Goal: Transaction & Acquisition: Purchase product/service

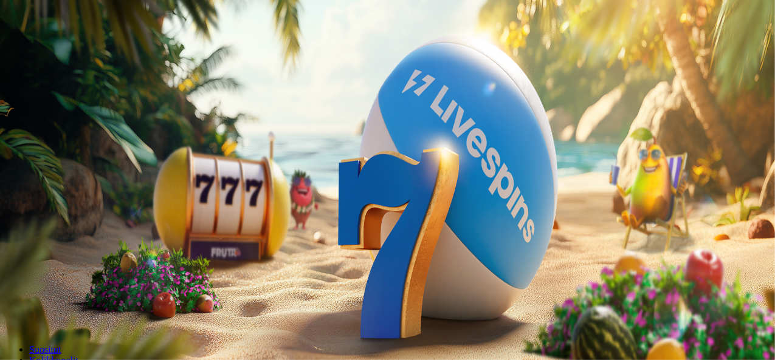
click at [91, 277] on input "***" at bounding box center [48, 283] width 86 height 12
type input "*"
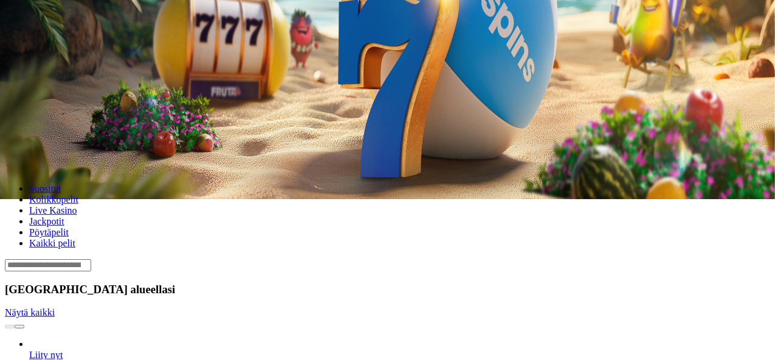
scroll to position [164, 0]
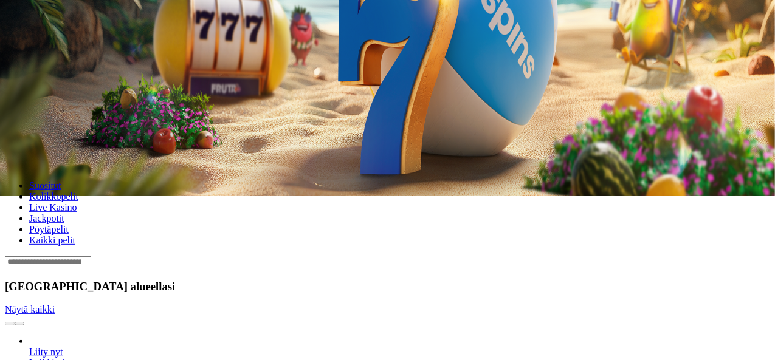
type input "**"
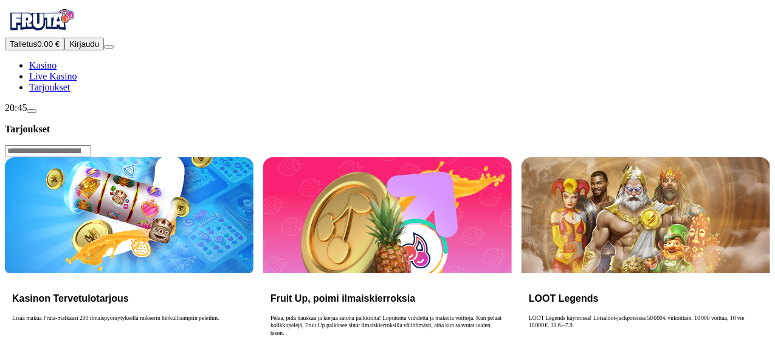
click at [37, 49] on span "Talletus" at bounding box center [23, 44] width 27 height 9
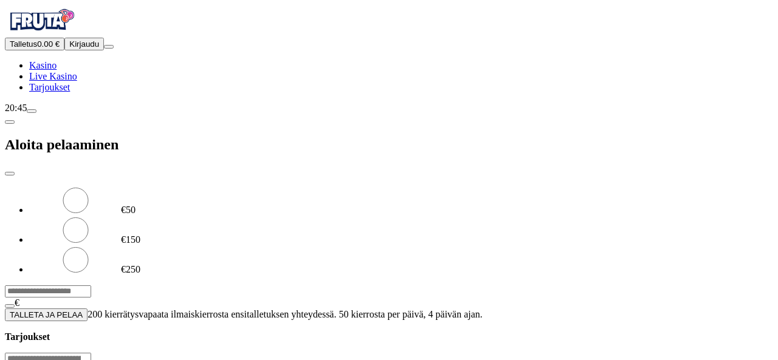
drag, startPoint x: 193, startPoint y: 107, endPoint x: 201, endPoint y: 100, distance: 10.4
click at [91, 286] on input "***" at bounding box center [48, 292] width 86 height 12
click at [5, 309] on button "TALLETA JA PELAA" at bounding box center [46, 315] width 83 height 13
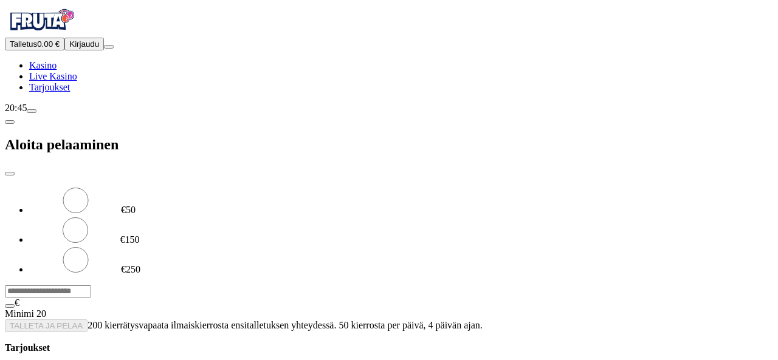
type input "*"
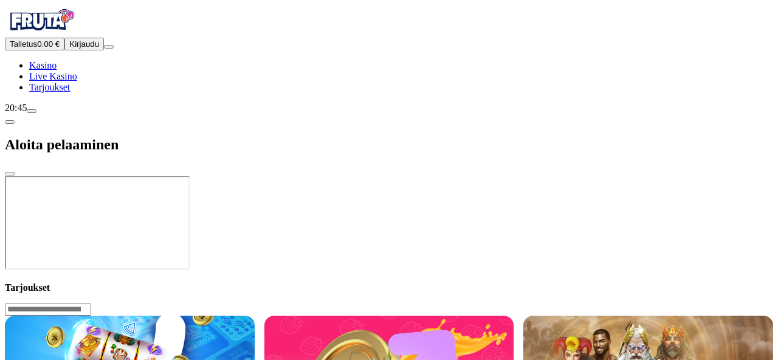
click at [64, 50] on button "Talletus 0.00 €" at bounding box center [35, 44] width 60 height 13
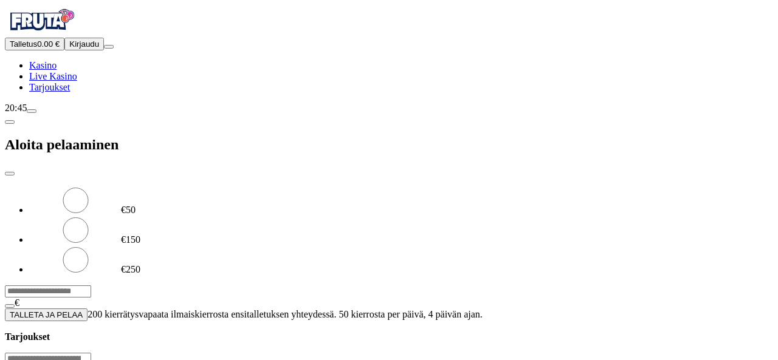
click at [91, 286] on input "***" at bounding box center [48, 292] width 86 height 12
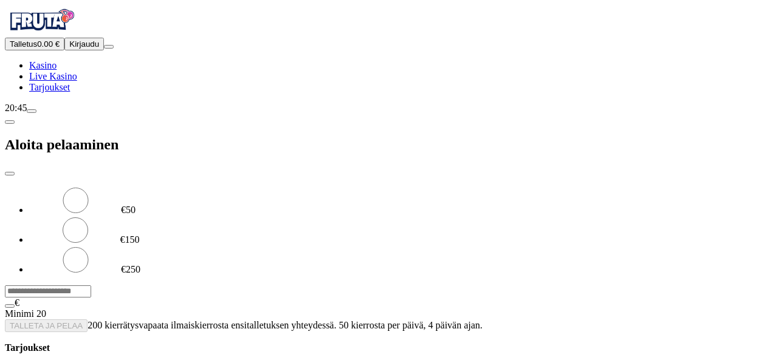
type input "*"
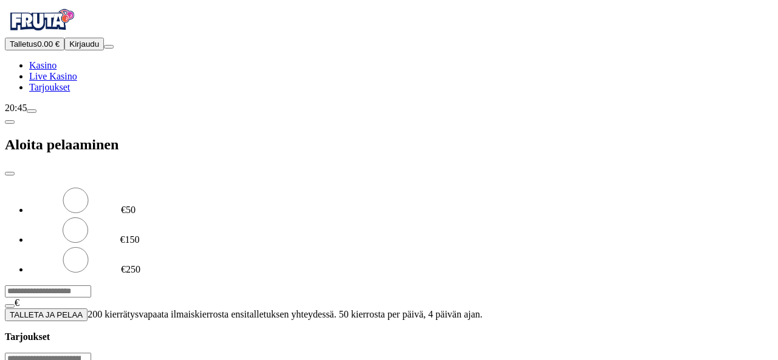
type input "**"
click at [83, 311] on span "TALLETA JA PELAA" at bounding box center [46, 315] width 73 height 9
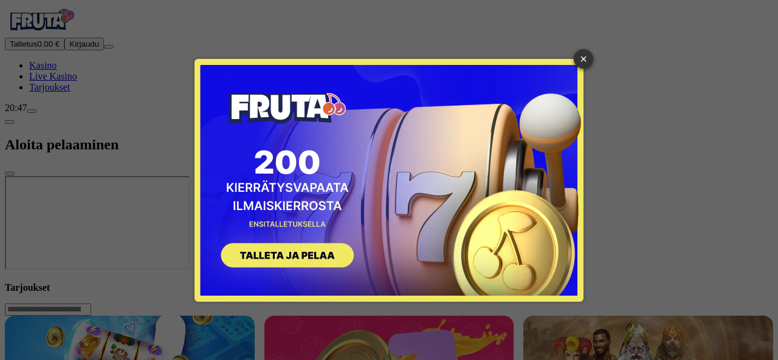
click at [588, 58] on link "×" at bounding box center [583, 58] width 19 height 19
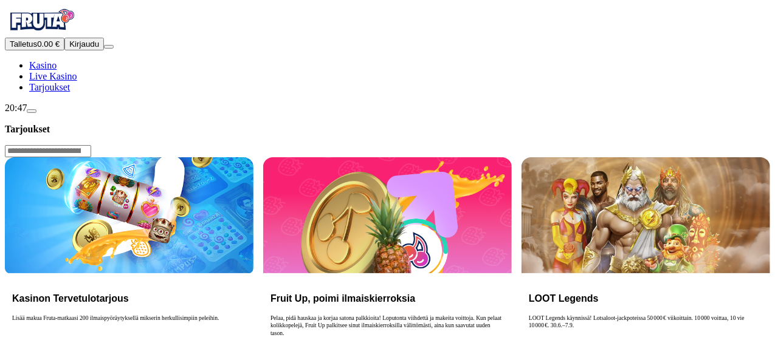
click at [64, 50] on button "Talletus 0.00 €" at bounding box center [35, 44] width 60 height 13
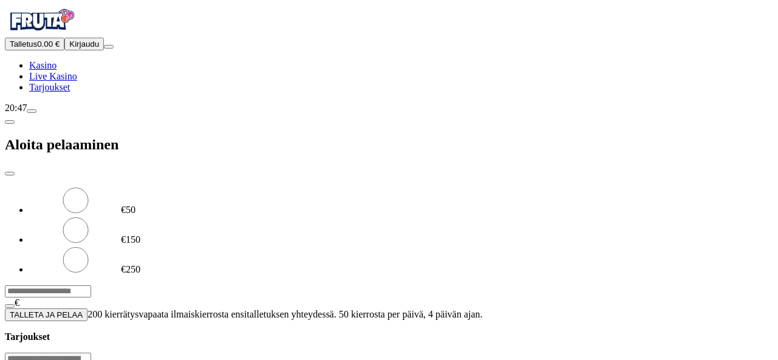
click at [91, 286] on input "***" at bounding box center [48, 292] width 86 height 12
type input "*"
type input "**"
click at [83, 311] on span "TALLETA JA PELAA" at bounding box center [46, 315] width 73 height 9
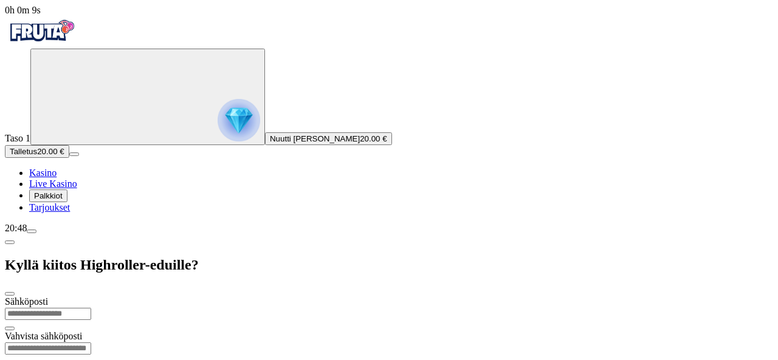
click at [91, 308] on input "email" at bounding box center [48, 314] width 86 height 12
type input "**********"
click at [91, 343] on input "email" at bounding box center [48, 349] width 86 height 12
drag, startPoint x: 151, startPoint y: 69, endPoint x: 292, endPoint y: 67, distance: 141.0
click at [91, 308] on input "**********" at bounding box center [48, 314] width 86 height 12
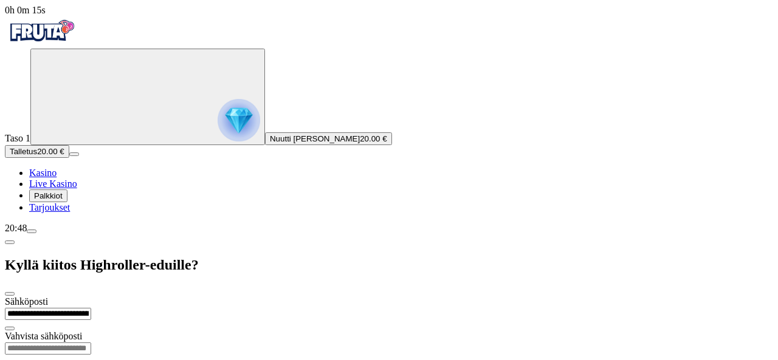
click at [91, 343] on input "email" at bounding box center [48, 349] width 86 height 12
paste input "**********"
type input "**********"
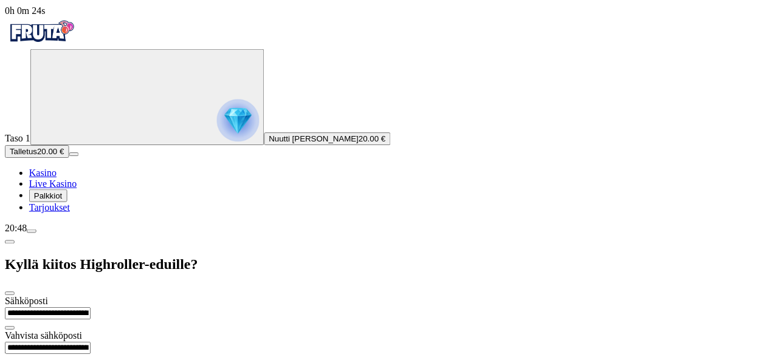
scroll to position [22, 0]
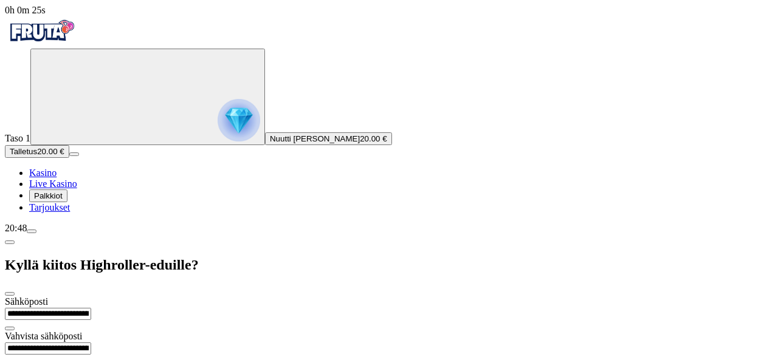
type input "**********"
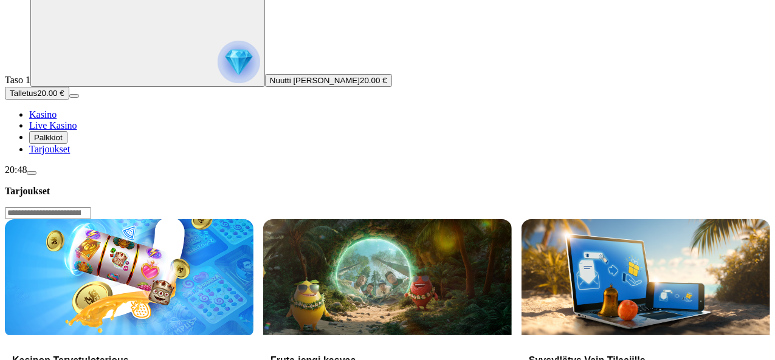
scroll to position [60, 0]
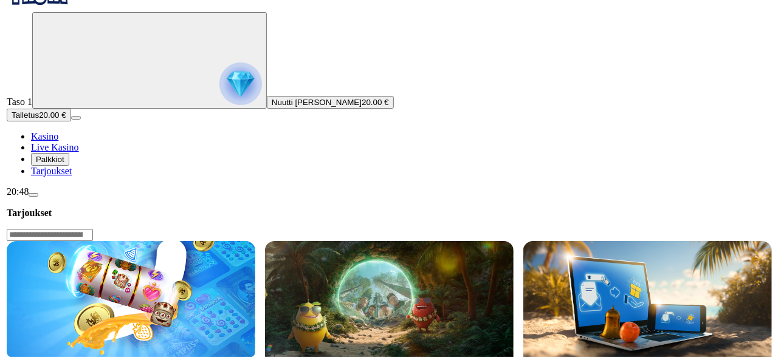
scroll to position [36, 0]
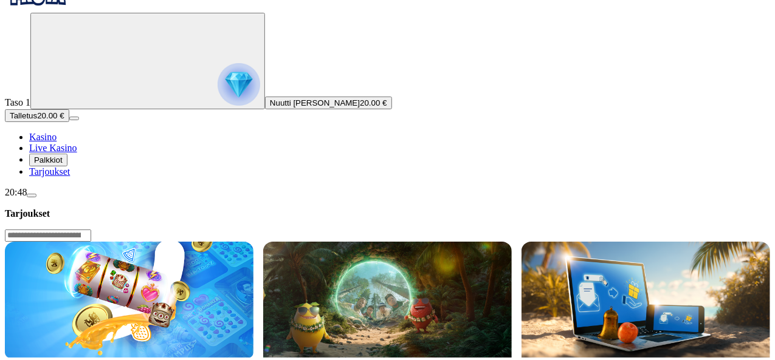
click at [32, 196] on span "menu icon" at bounding box center [32, 196] width 0 height 0
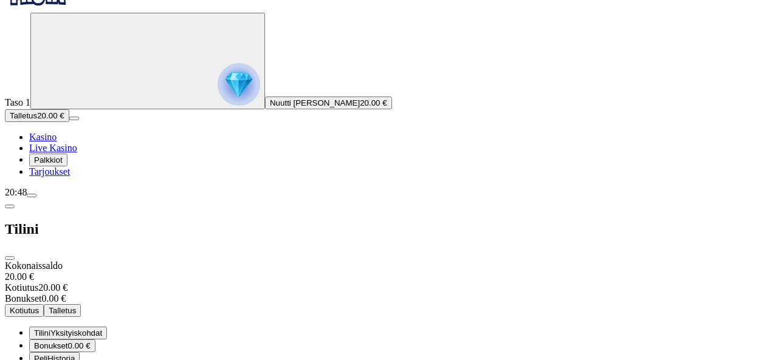
scroll to position [97, 0]
click at [68, 342] on span "Bonukset" at bounding box center [51, 346] width 34 height 9
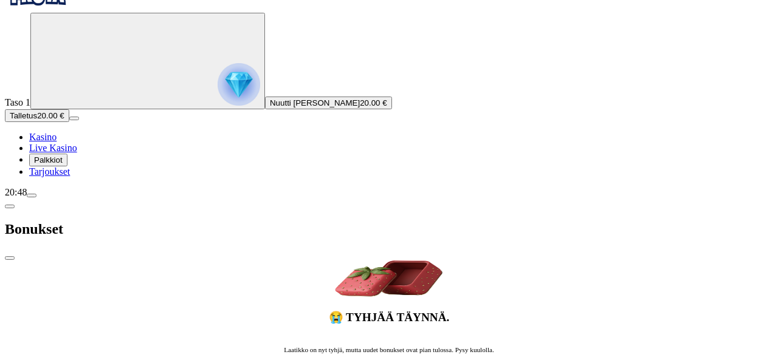
click at [10, 207] on span "chevron-left icon" at bounding box center [10, 207] width 0 height 0
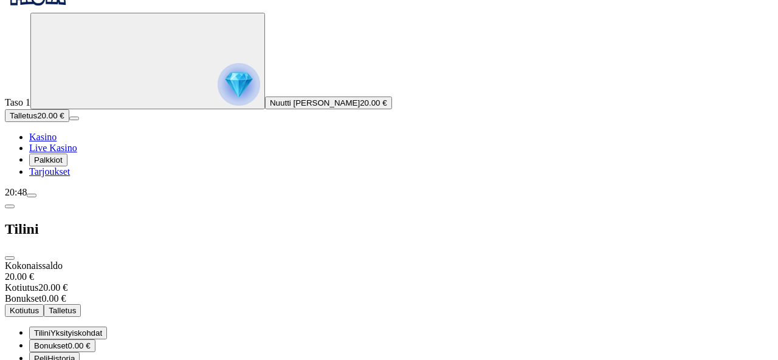
scroll to position [80, 0]
click at [32, 196] on span "menu icon" at bounding box center [32, 196] width 0 height 0
click at [55, 198] on div "20:49" at bounding box center [389, 192] width 768 height 11
click at [10, 258] on span "close icon" at bounding box center [10, 258] width 0 height 0
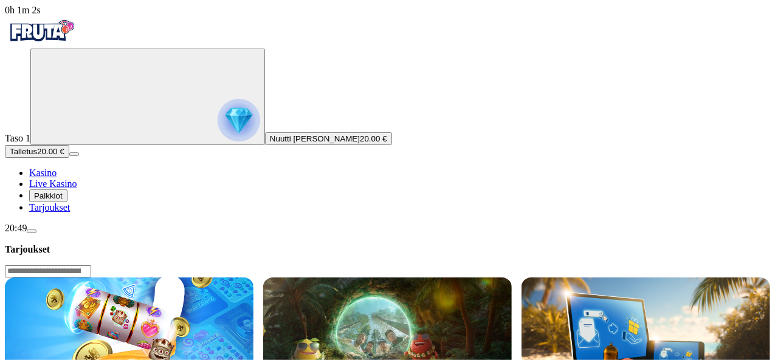
click at [57, 178] on link "Kasino" at bounding box center [42, 173] width 27 height 10
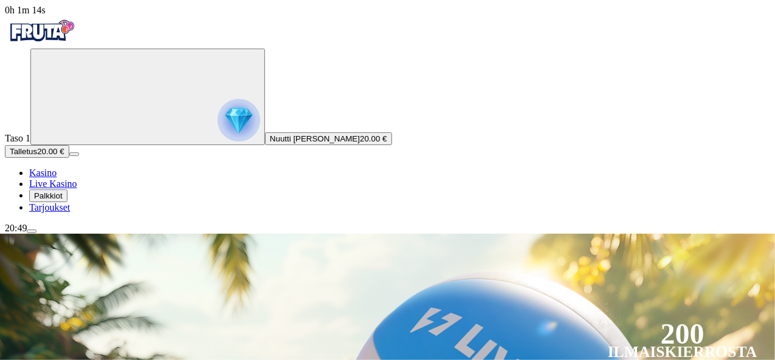
scroll to position [48, 0]
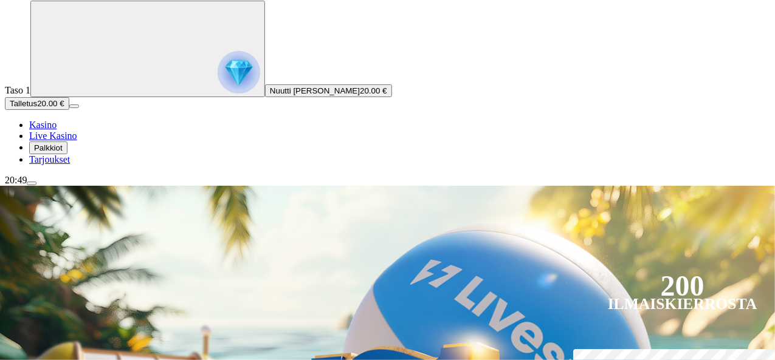
click at [72, 186] on div "20:49" at bounding box center [387, 180] width 765 height 11
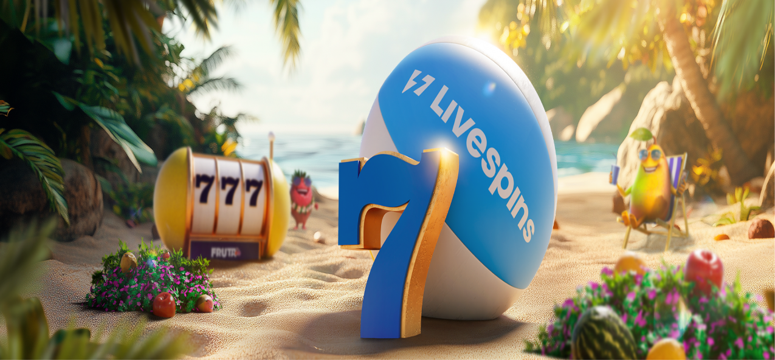
click at [68, 234] on div "20:49" at bounding box center [387, 228] width 765 height 11
click at [32, 232] on span "menu icon" at bounding box center [32, 232] width 0 height 0
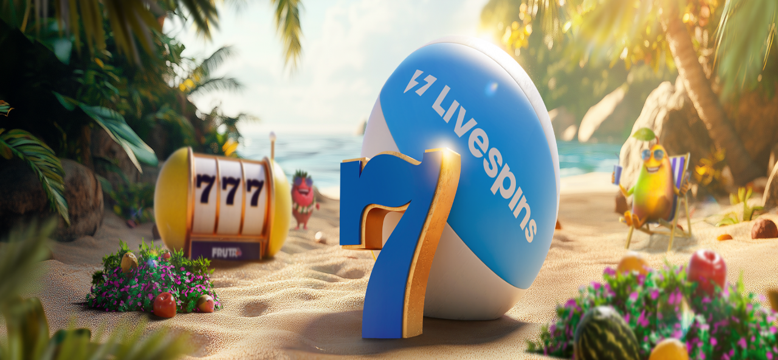
scroll to position [97, 0]
click at [46, 15] on span "0h 1m 27s" at bounding box center [25, 10] width 41 height 10
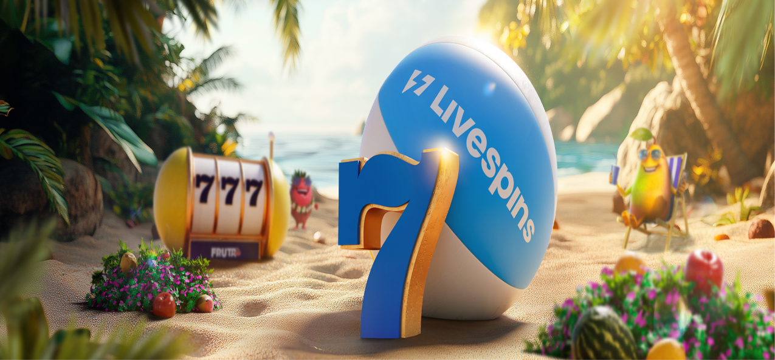
click at [218, 142] on img "Primary" at bounding box center [239, 120] width 43 height 43
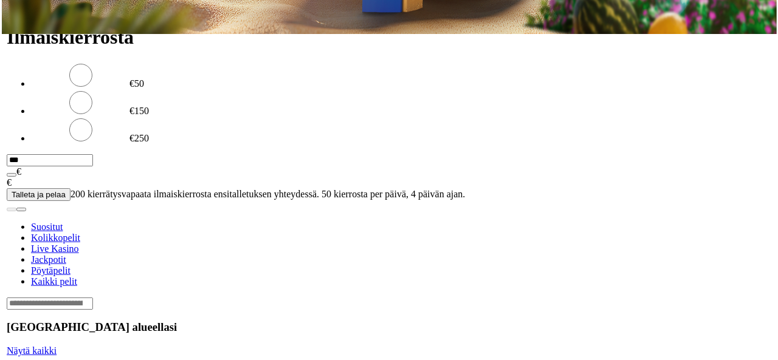
scroll to position [653, 0]
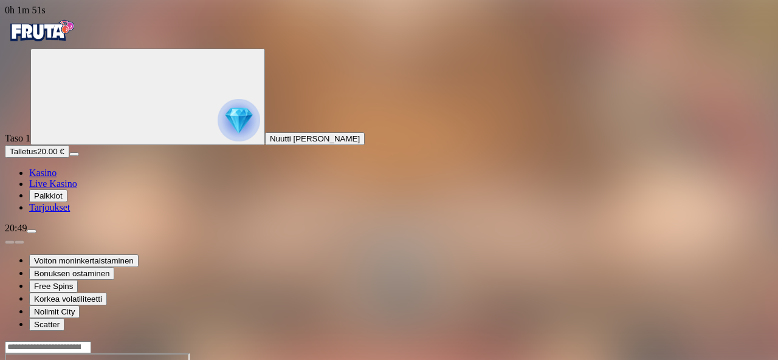
click at [72, 234] on div "20:49" at bounding box center [389, 228] width 768 height 11
click at [67, 234] on div "20:49" at bounding box center [389, 228] width 768 height 11
click at [75, 142] on icon "Primary" at bounding box center [126, 95] width 182 height 91
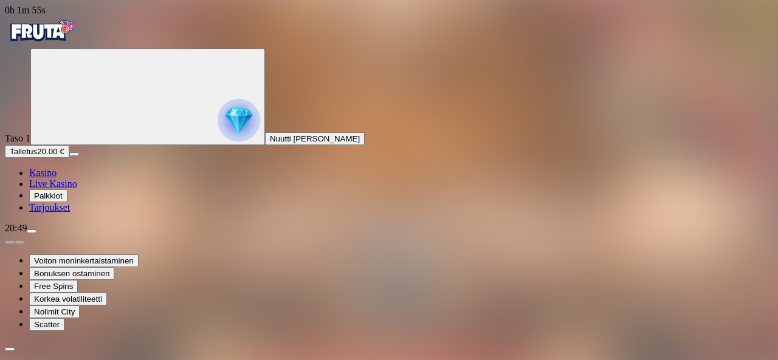
click at [66, 234] on div "20:49" at bounding box center [389, 228] width 768 height 11
drag, startPoint x: 74, startPoint y: 348, endPoint x: 100, endPoint y: 345, distance: 25.8
click at [77, 234] on div "20:49" at bounding box center [389, 228] width 768 height 11
click at [32, 232] on span "menu icon" at bounding box center [32, 232] width 0 height 0
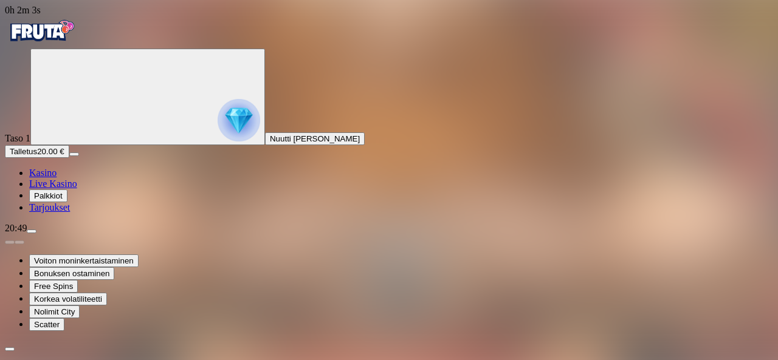
click at [115, 234] on div "20:49" at bounding box center [389, 228] width 768 height 11
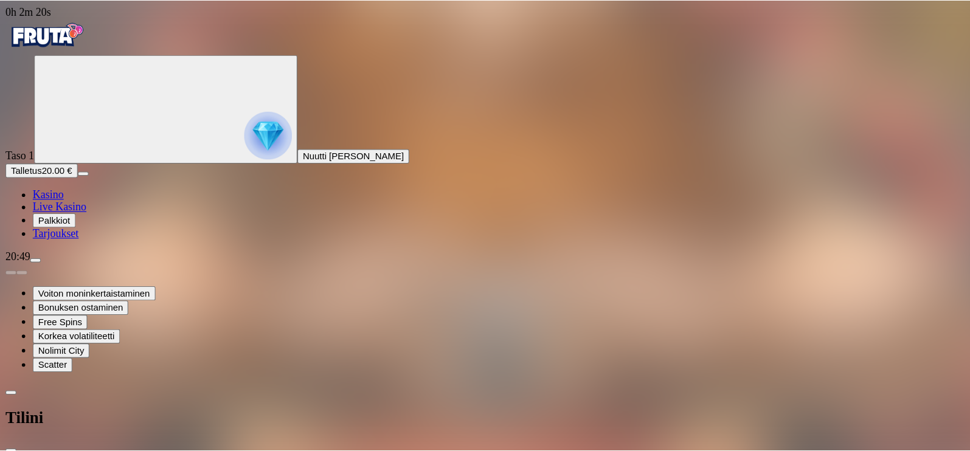
scroll to position [83, 0]
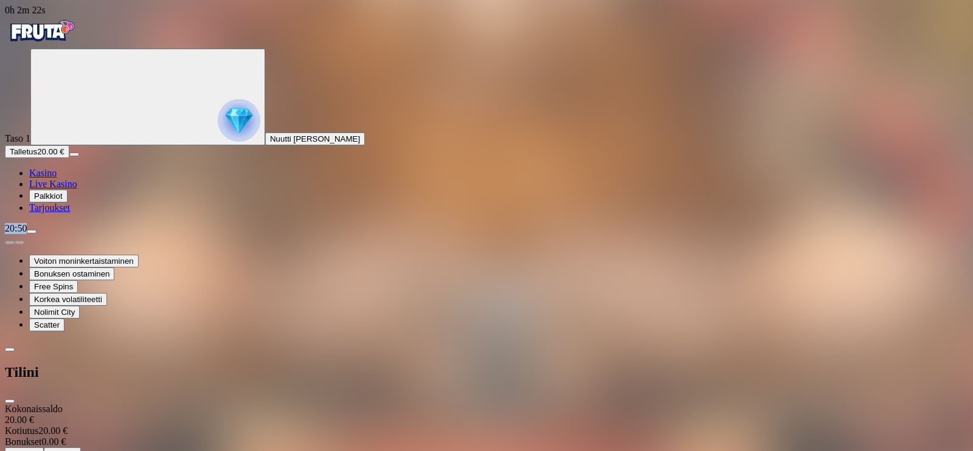
click at [60, 213] on span "Tarjoukset" at bounding box center [49, 207] width 41 height 10
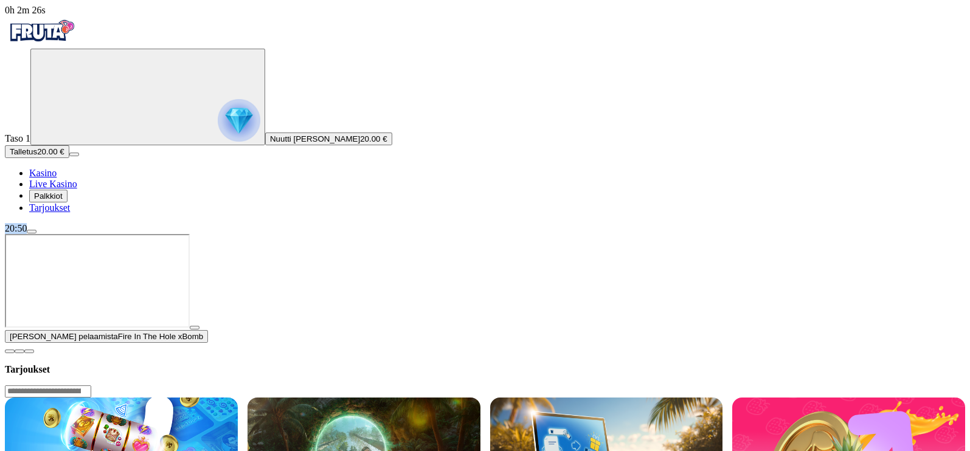
drag, startPoint x: 250, startPoint y: 232, endPoint x: 272, endPoint y: 121, distance: 112.8
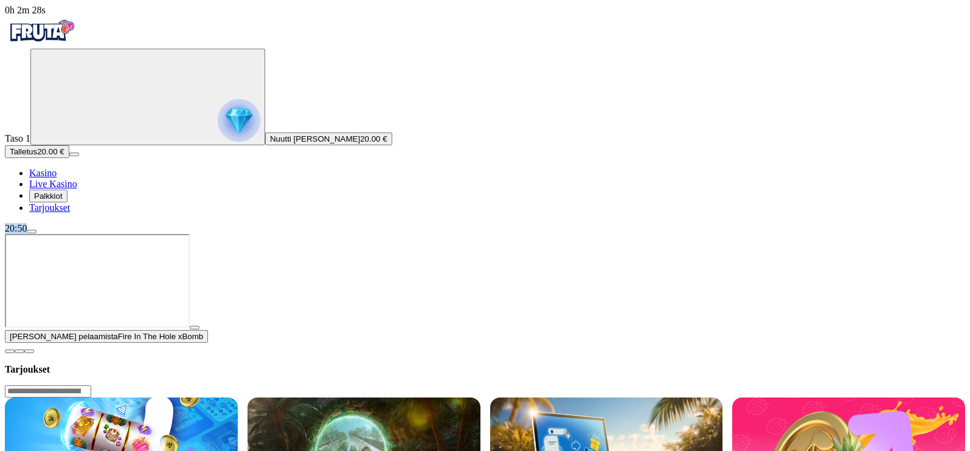
click at [238, 360] on img at bounding box center [121, 452] width 233 height 109
click at [53, 201] on span "Palkkiot" at bounding box center [48, 195] width 29 height 9
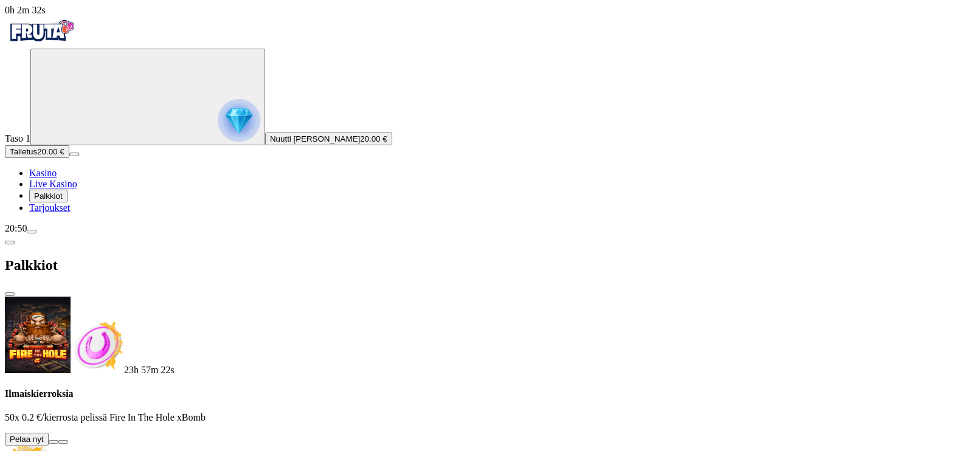
click at [60, 201] on span "Palkkiot" at bounding box center [48, 195] width 29 height 9
click at [66, 213] on span "Tarjoukset" at bounding box center [49, 207] width 41 height 10
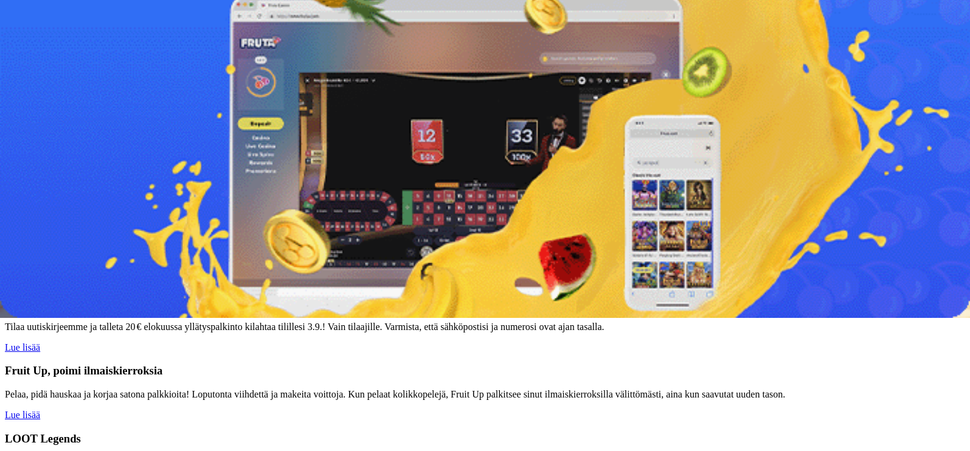
click at [40, 207] on link "Lue lisää" at bounding box center [22, 212] width 35 height 10
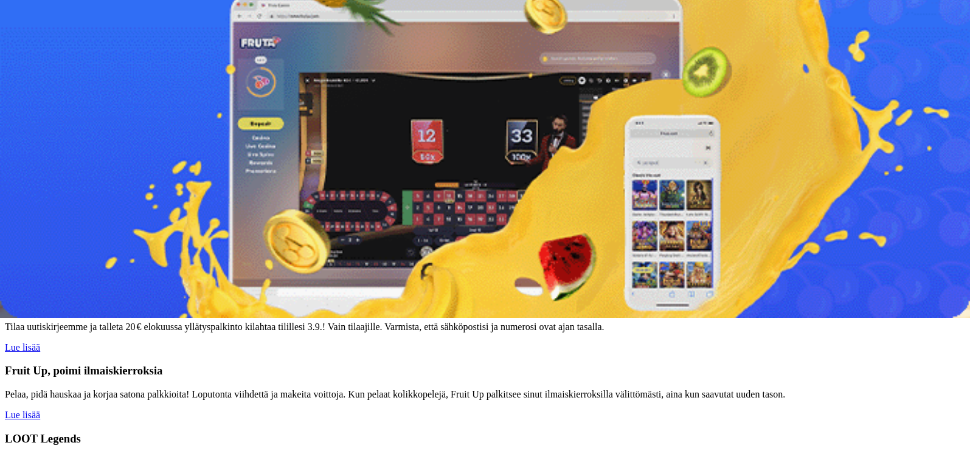
click at [40, 207] on link "Lue lisää" at bounding box center [22, 212] width 35 height 10
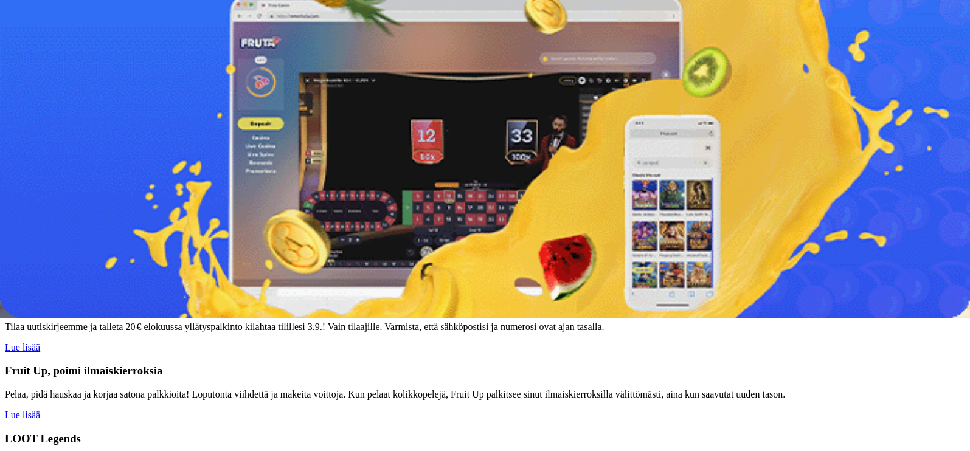
click at [40, 207] on link "Lue lisää" at bounding box center [22, 212] width 35 height 10
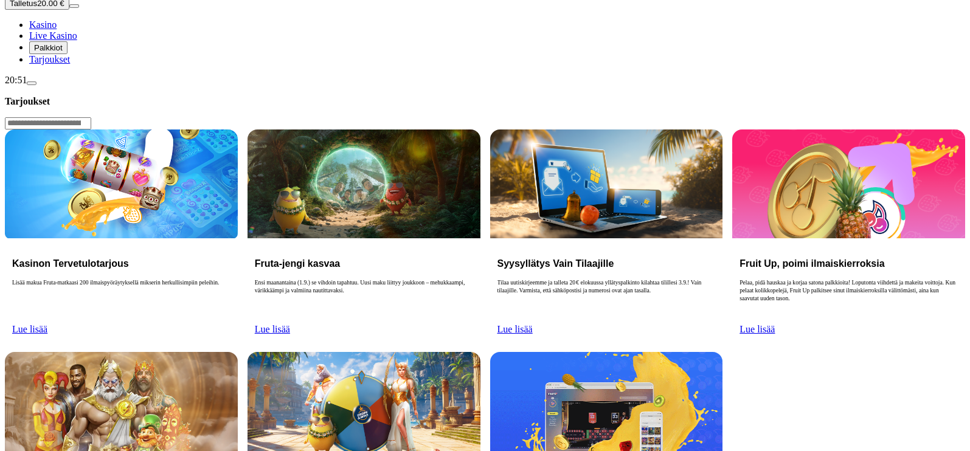
scroll to position [151, 0]
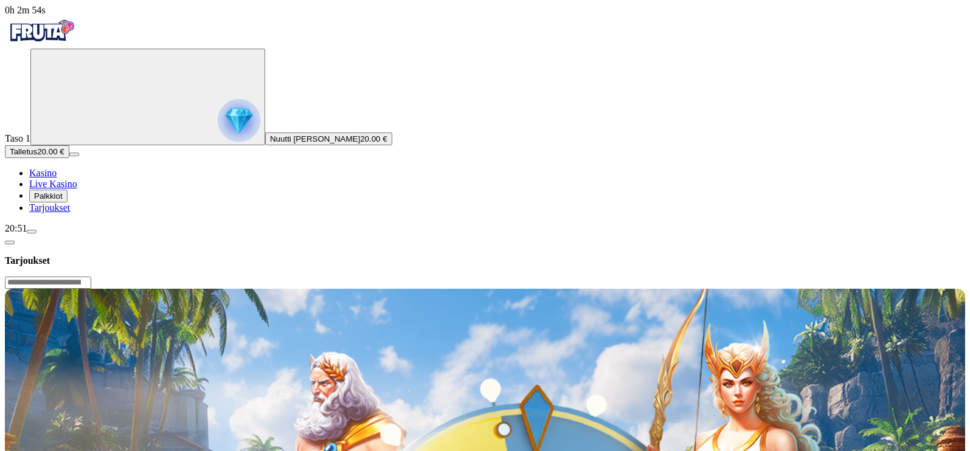
click at [10, 243] on span "chevron-left icon" at bounding box center [10, 243] width 0 height 0
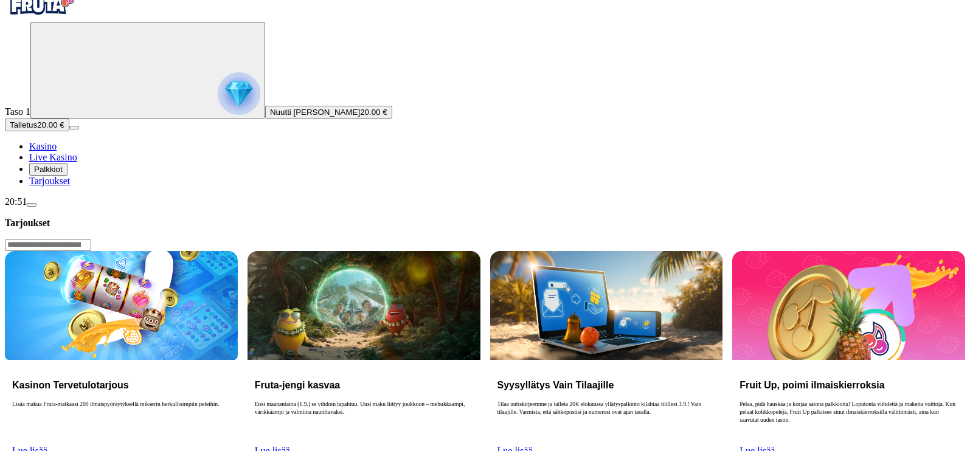
scroll to position [24, 0]
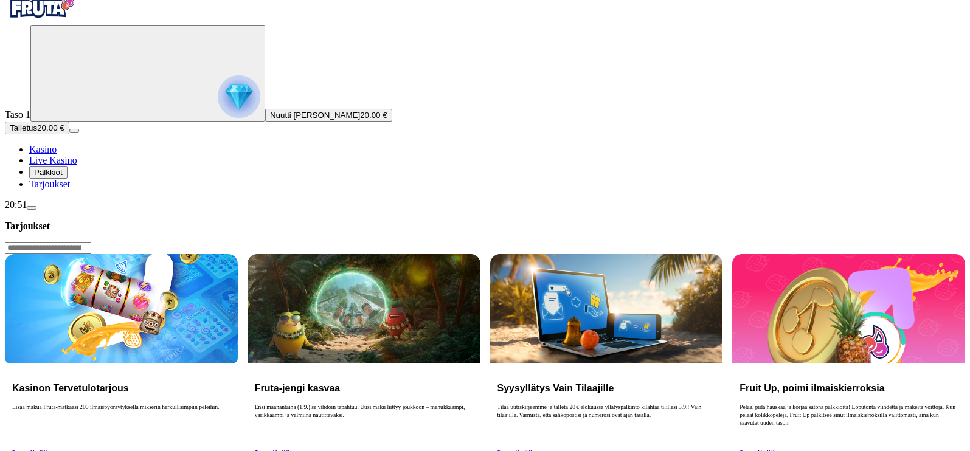
click at [47, 449] on span "Lue lisää" at bounding box center [29, 454] width 35 height 10
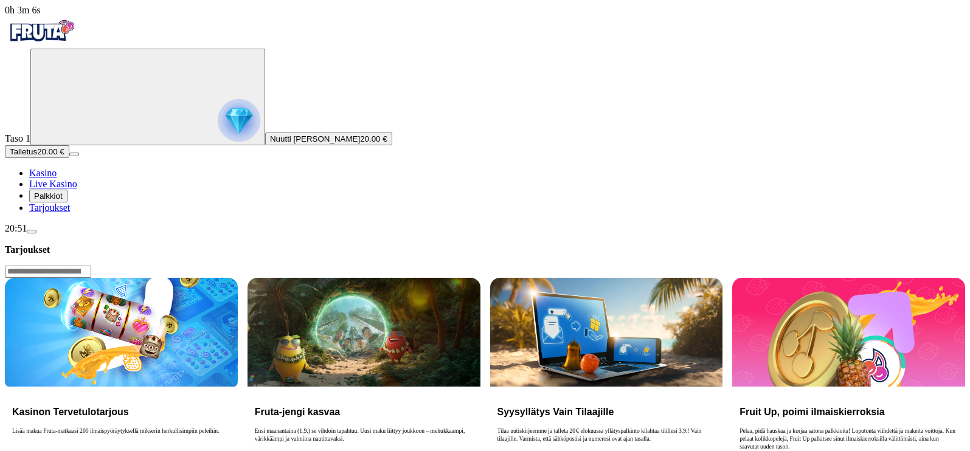
click at [230, 427] on p "Lisää makua Fruta-matkaasi 200 ilmaispyöräytyksellä mikserin herkullisimpiin pe…" at bounding box center [121, 446] width 218 height 39
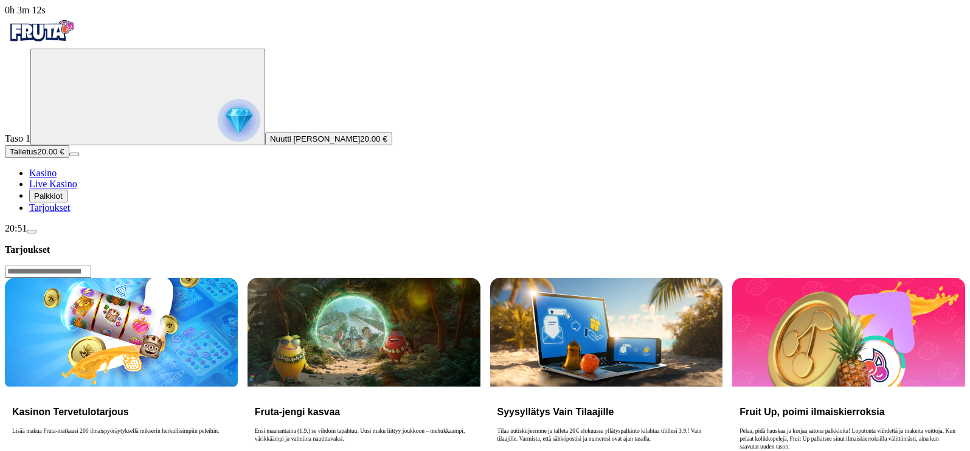
click at [67, 202] on button "Palkkiot" at bounding box center [48, 196] width 38 height 13
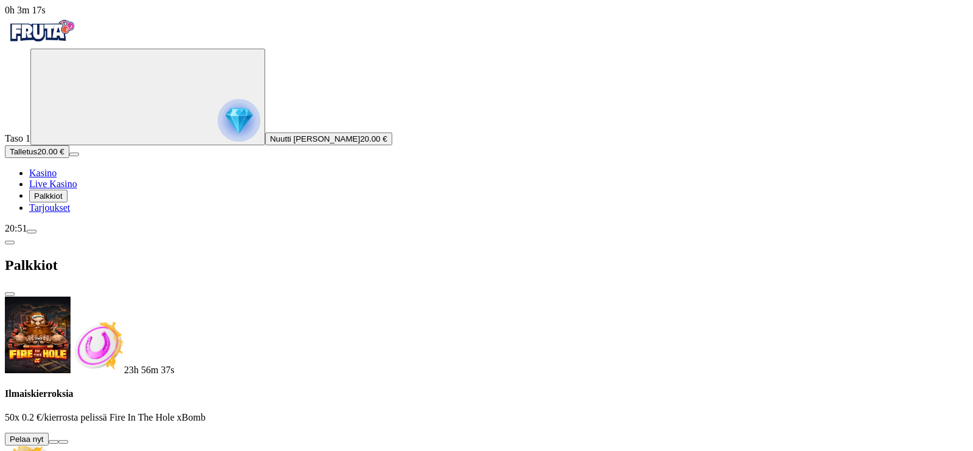
click at [44, 178] on link "Kasino" at bounding box center [42, 173] width 27 height 10
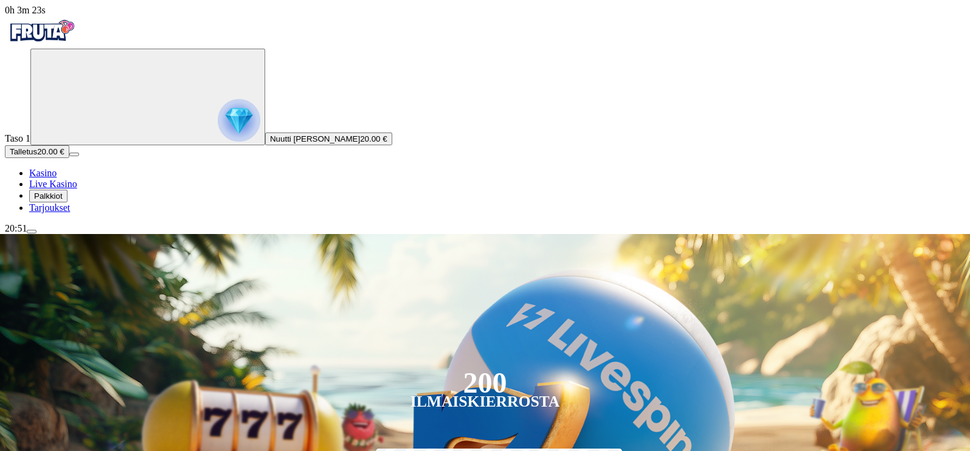
click at [32, 232] on span "menu icon" at bounding box center [32, 232] width 0 height 0
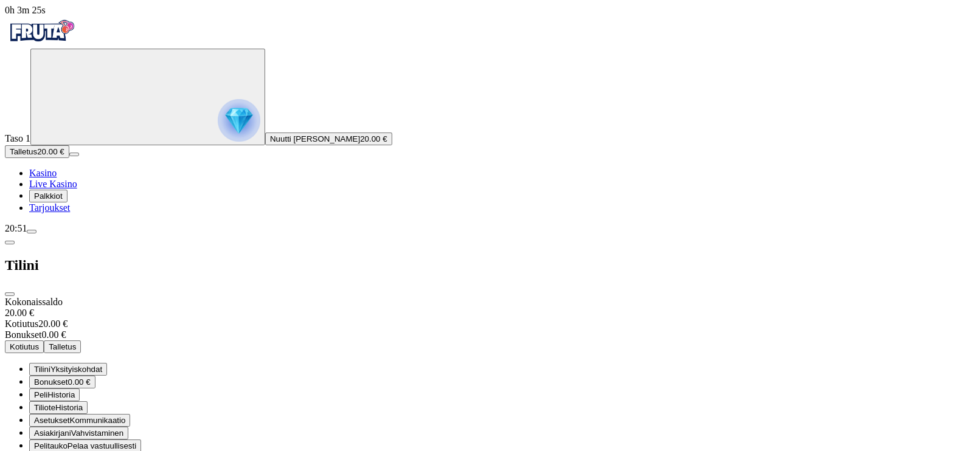
click at [39, 342] on span "Kotiutus" at bounding box center [24, 346] width 29 height 9
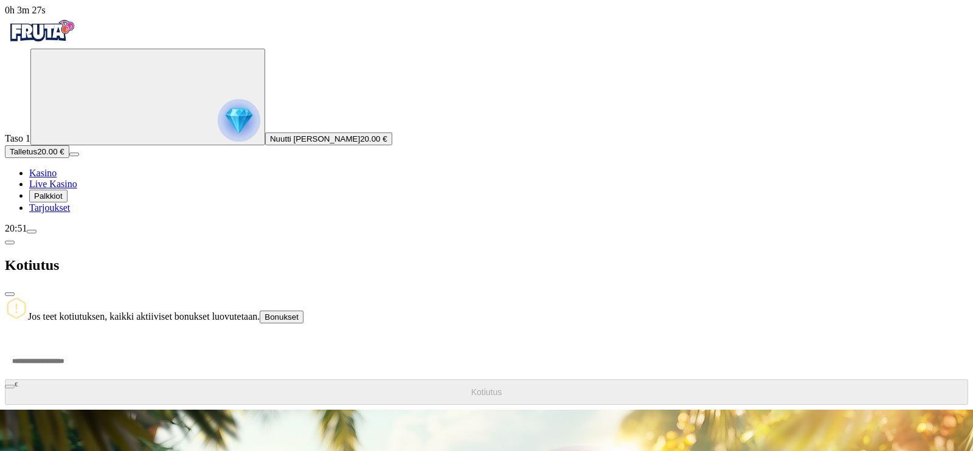
click at [87, 343] on input "number" at bounding box center [46, 361] width 82 height 36
click at [298, 312] on span "Bonukset" at bounding box center [281, 316] width 34 height 9
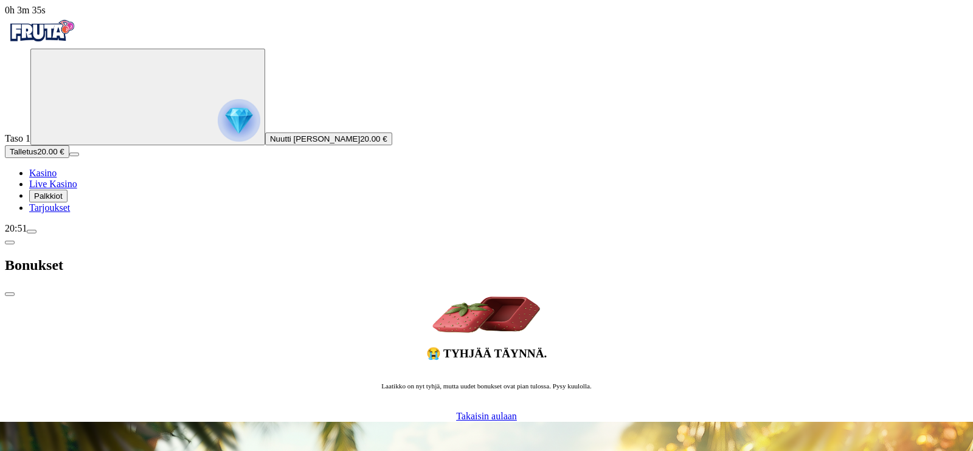
click at [456, 411] on span "Takaisin aulaan" at bounding box center [486, 416] width 61 height 10
click at [70, 213] on link "Tarjoukset" at bounding box center [49, 207] width 41 height 10
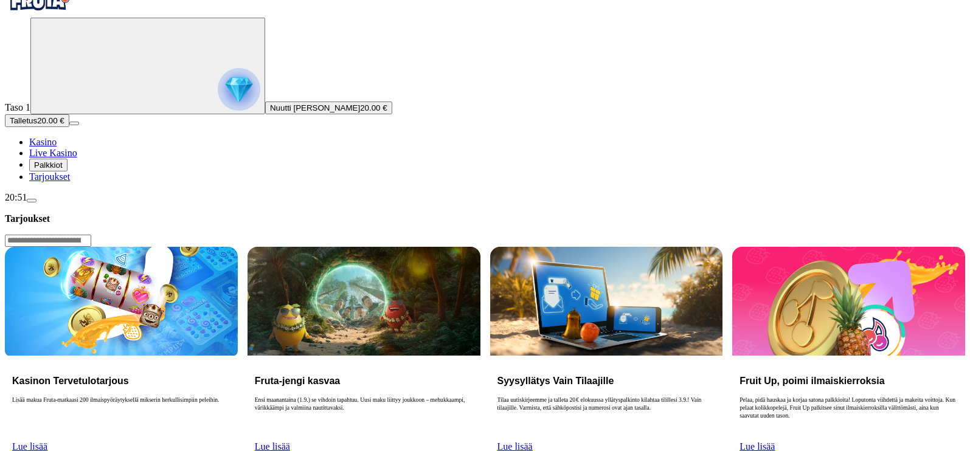
scroll to position [30, 0]
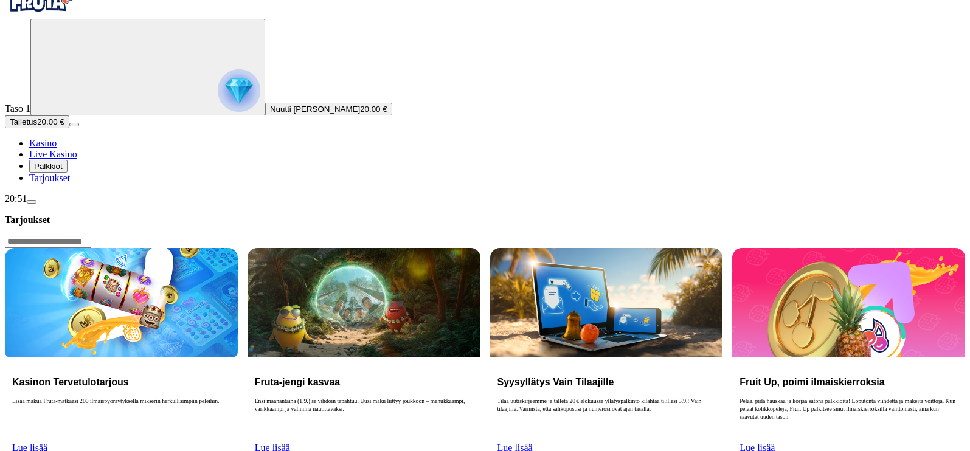
click at [47, 443] on link "Lue lisää" at bounding box center [29, 448] width 35 height 10
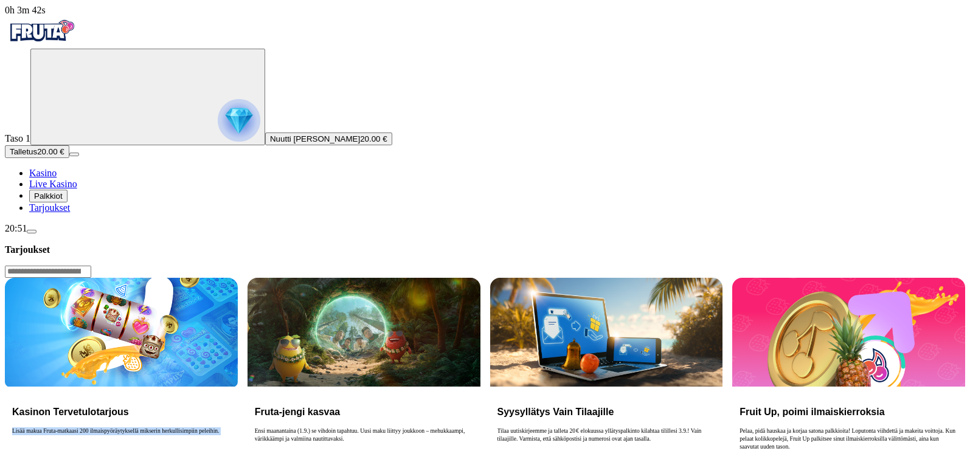
click at [230, 427] on p "Lisää makua Fruta-matkaasi 200 ilmaispyöräytyksellä mikserin herkullisimpiin pe…" at bounding box center [121, 446] width 218 height 39
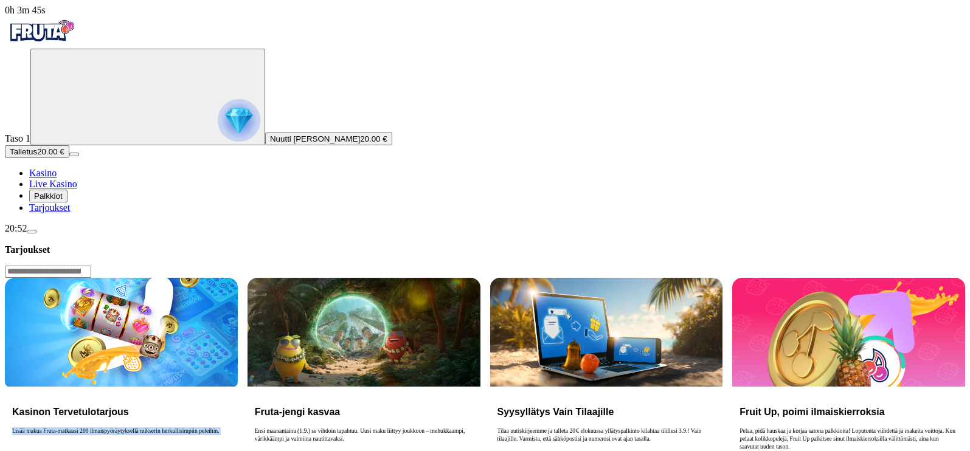
click at [57, 178] on link "Kasino" at bounding box center [42, 173] width 27 height 10
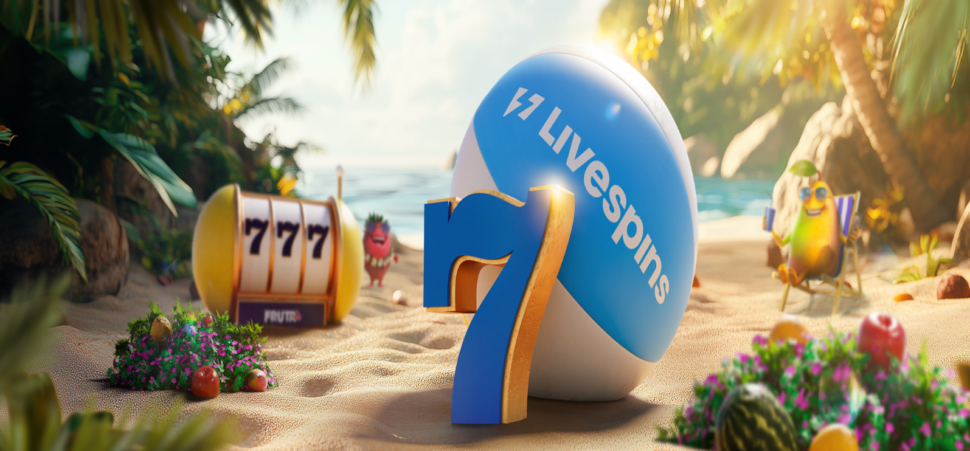
click at [61, 213] on link "Tarjoukset" at bounding box center [49, 207] width 41 height 10
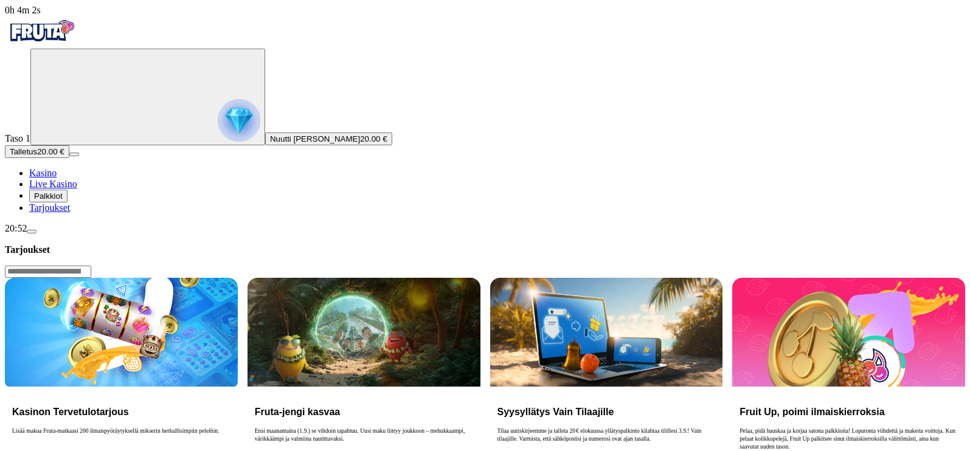
click at [63, 201] on span "Palkkiot" at bounding box center [48, 195] width 29 height 9
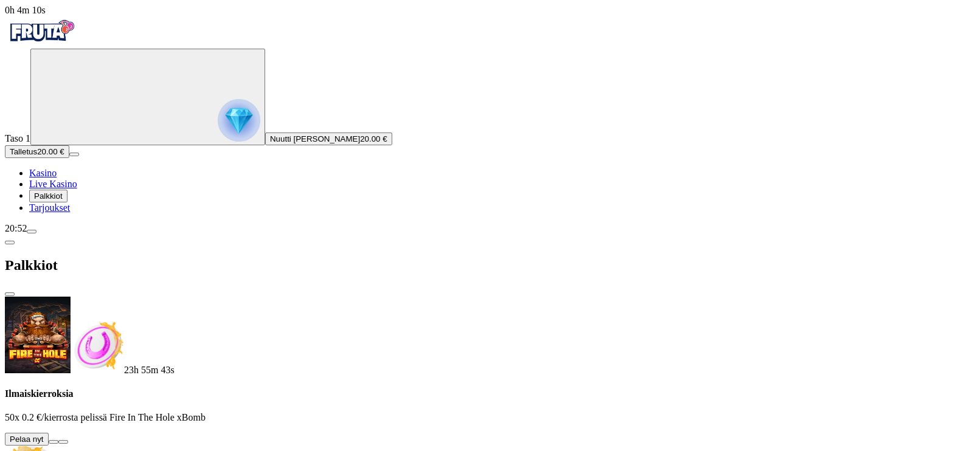
click at [70, 213] on span "Tarjoukset" at bounding box center [49, 207] width 41 height 10
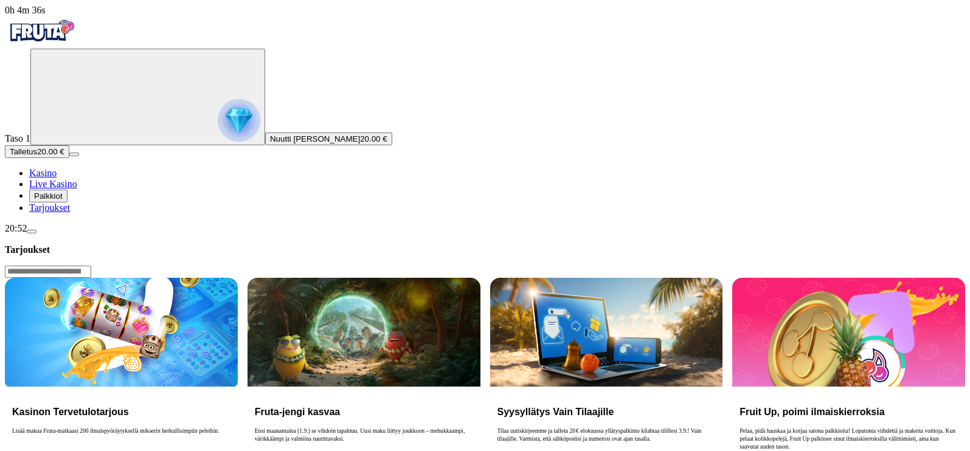
click at [47, 201] on span "Palkkiot" at bounding box center [48, 195] width 29 height 9
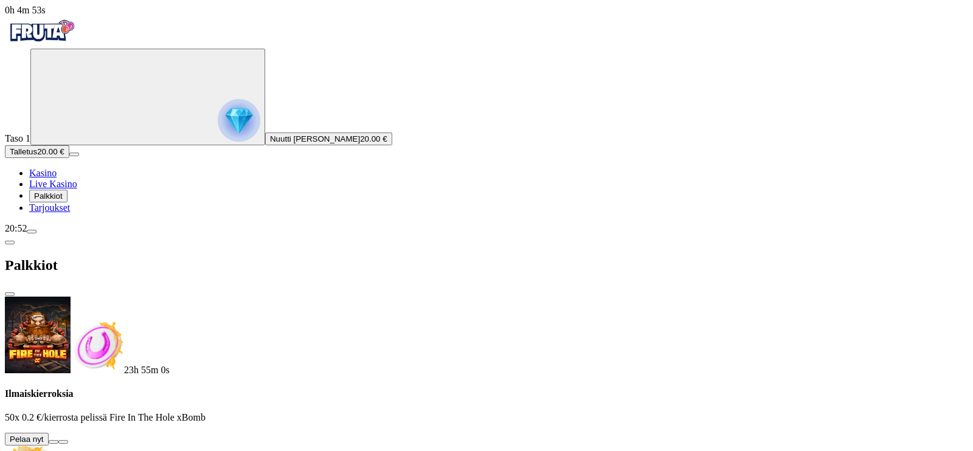
click at [58, 440] on button at bounding box center [54, 442] width 10 height 4
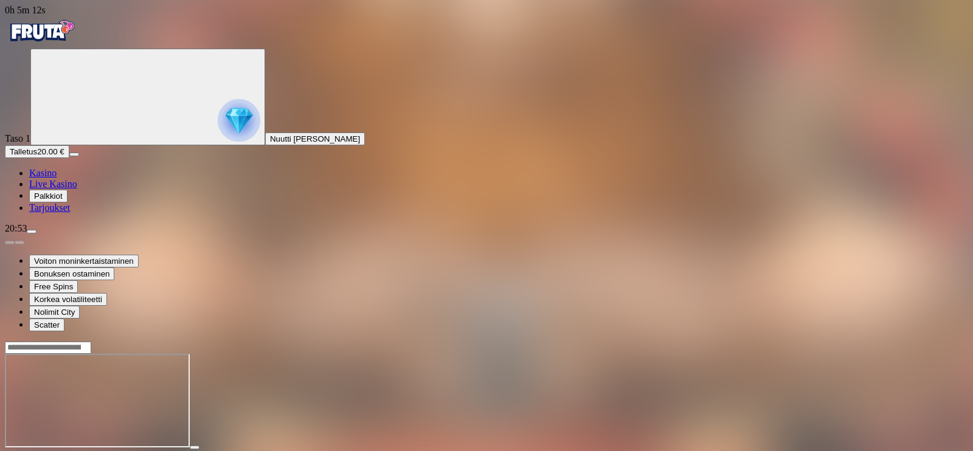
click at [29, 450] on span "fullscreen icon" at bounding box center [29, 458] width 0 height 0
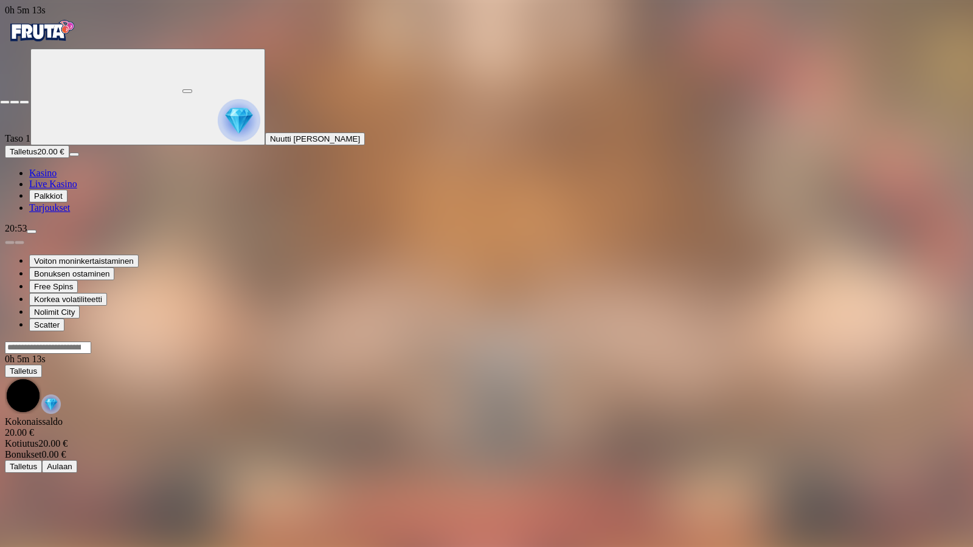
click at [19, 100] on button "button" at bounding box center [24, 102] width 10 height 4
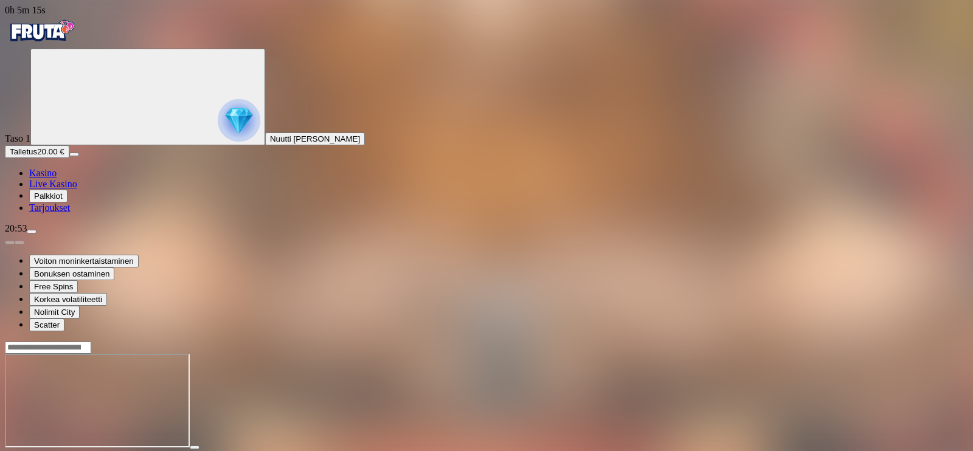
click at [34, 450] on button "button" at bounding box center [29, 459] width 10 height 4
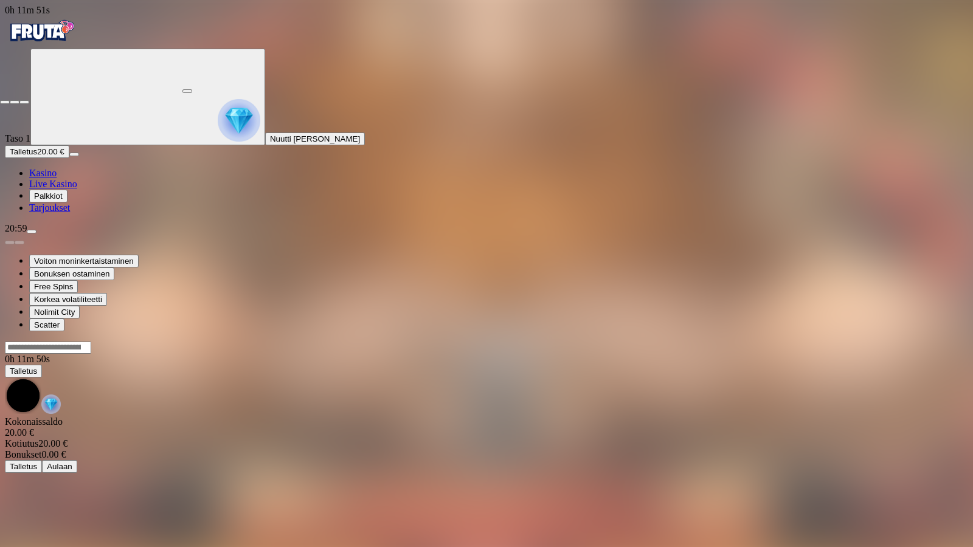
click at [5, 102] on span "close icon" at bounding box center [5, 102] width 0 height 0
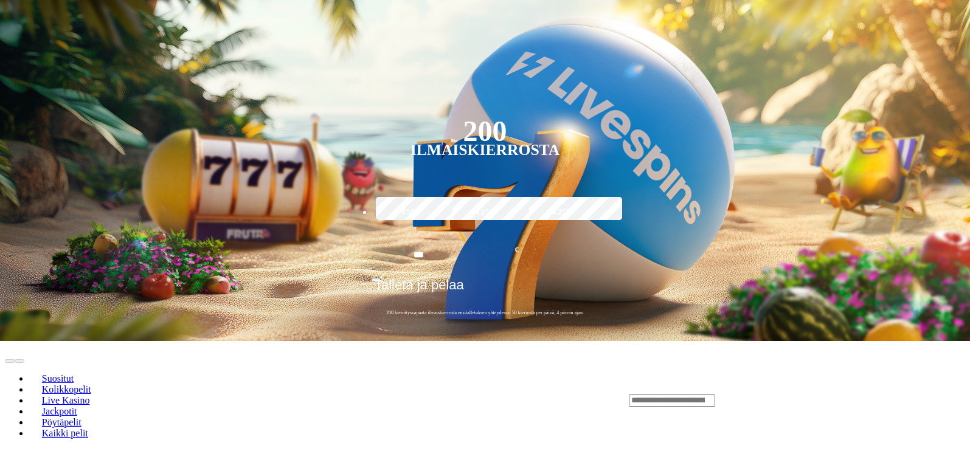
scroll to position [252, 0]
click at [831, 394] on div "Lobby" at bounding box center [797, 400] width 336 height 13
click at [715, 395] on input "Search" at bounding box center [672, 401] width 86 height 12
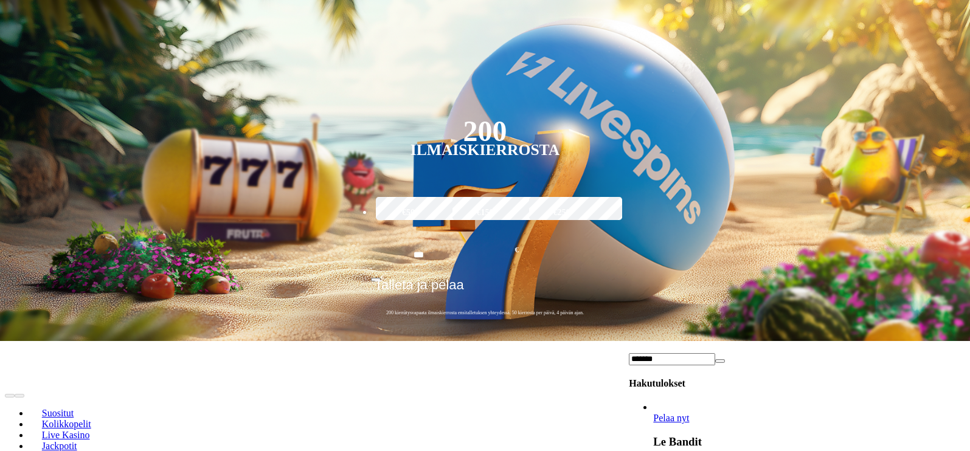
type input "*******"
click at [689, 413] on span "Pelaa nyt" at bounding box center [671, 418] width 36 height 10
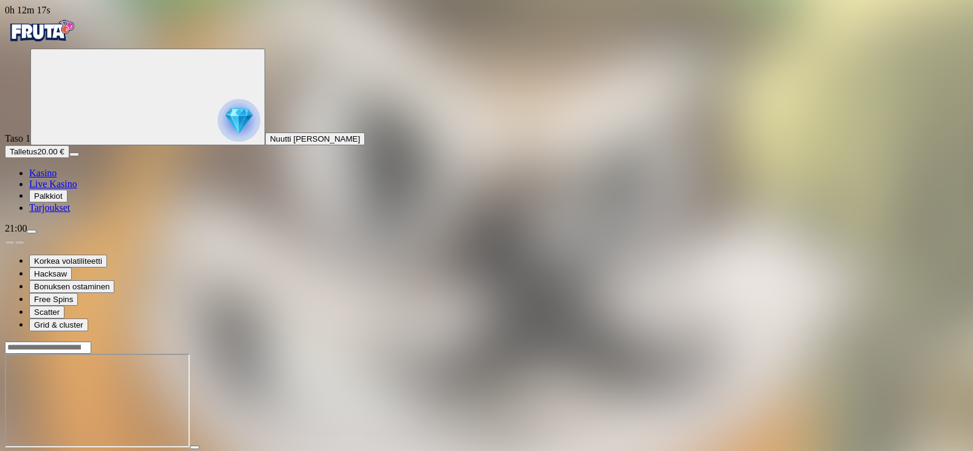
click at [29, 450] on span "fullscreen icon" at bounding box center [29, 458] width 0 height 0
click at [63, 201] on span "Palkkiot" at bounding box center [48, 195] width 29 height 9
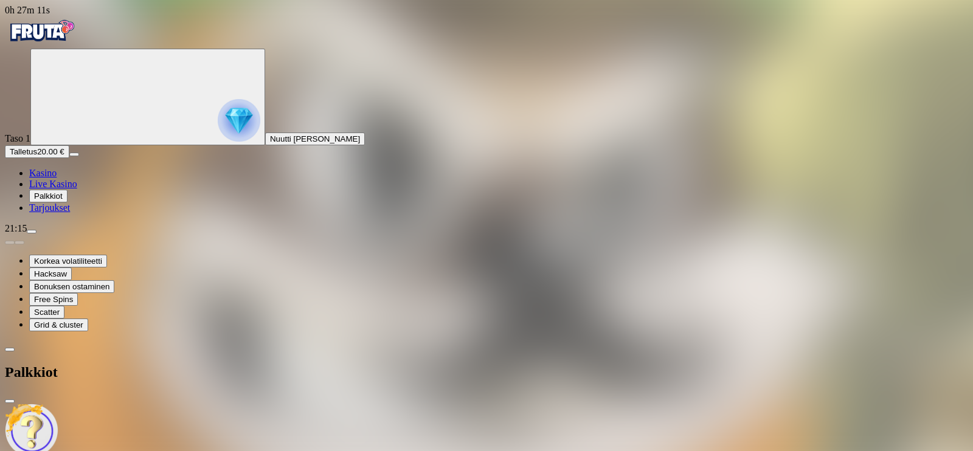
click at [29, 213] on span "gift-inverted icon" at bounding box center [29, 207] width 0 height 10
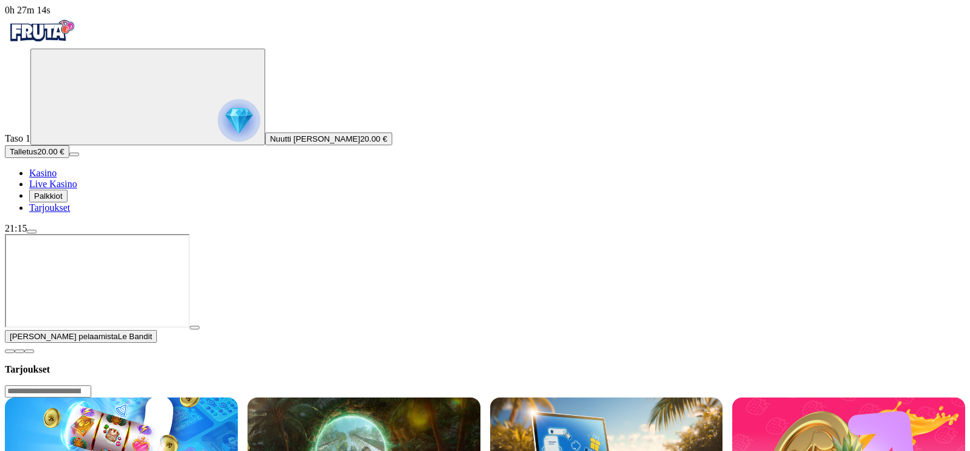
click at [10, 351] on span "close icon" at bounding box center [10, 351] width 0 height 0
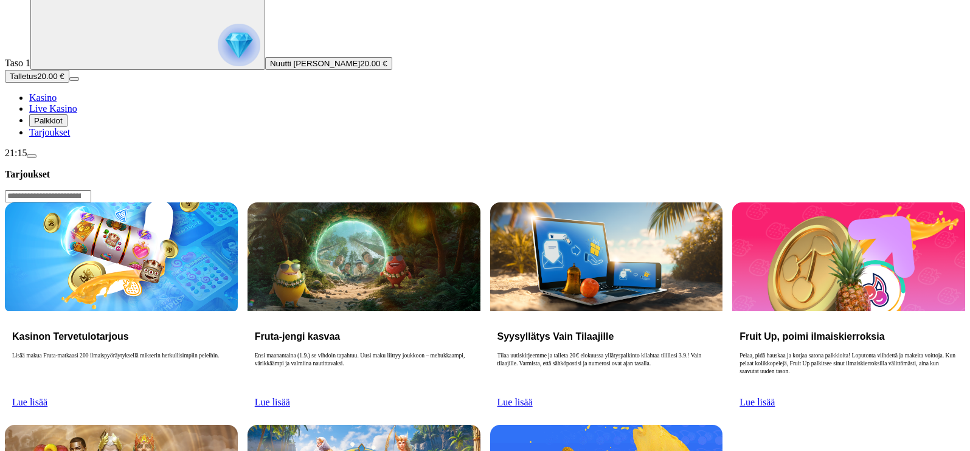
scroll to position [80, 0]
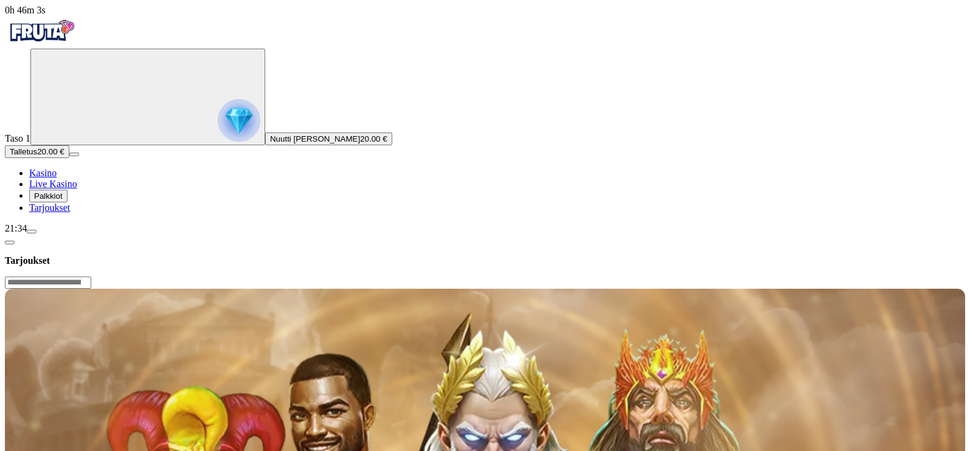
click at [91, 277] on input "Search" at bounding box center [48, 283] width 86 height 12
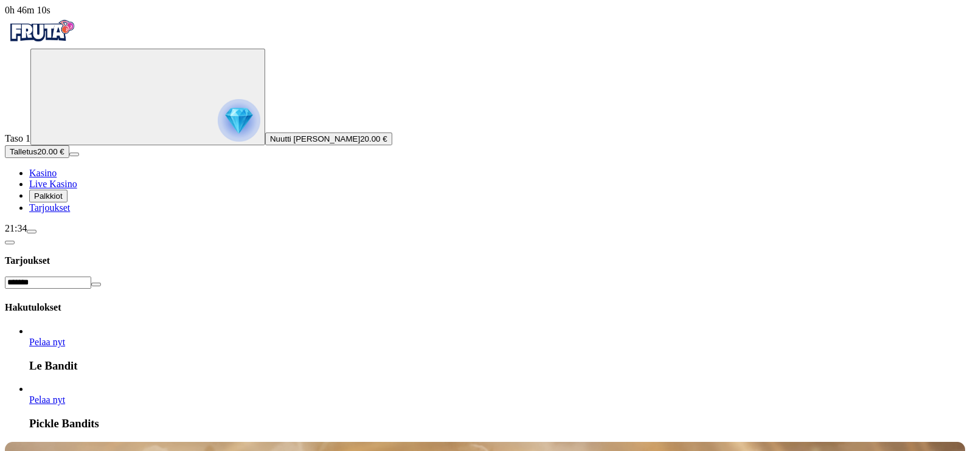
type input "*******"
click at [29, 348] on link "Le Bandit" at bounding box center [29, 348] width 0 height 0
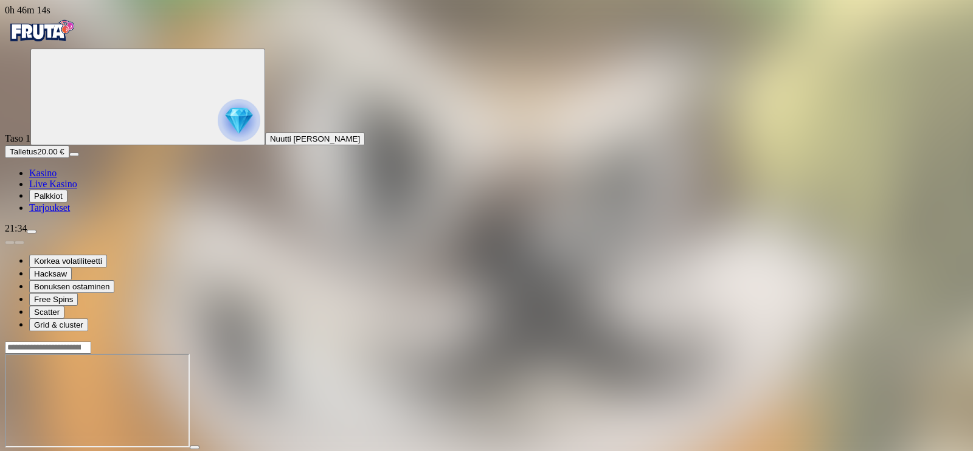
click at [69, 158] on button "Talletus 20.00 €" at bounding box center [37, 151] width 64 height 13
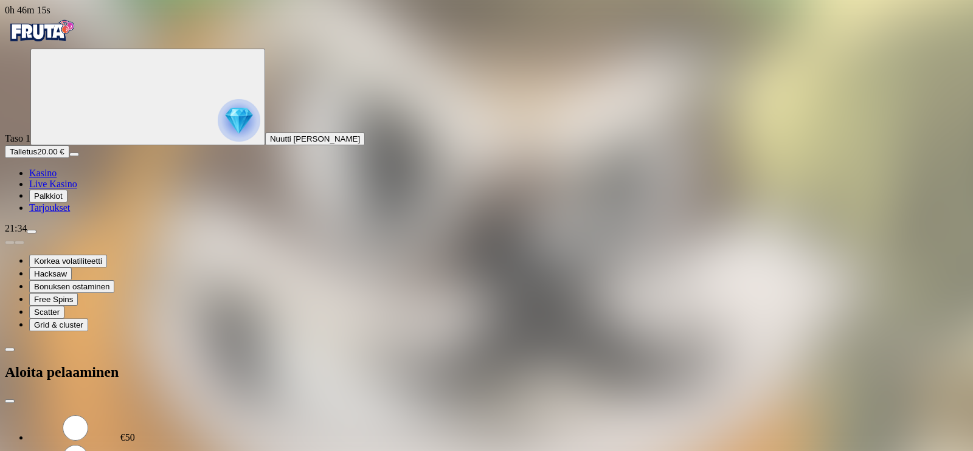
type input "*"
type input "**"
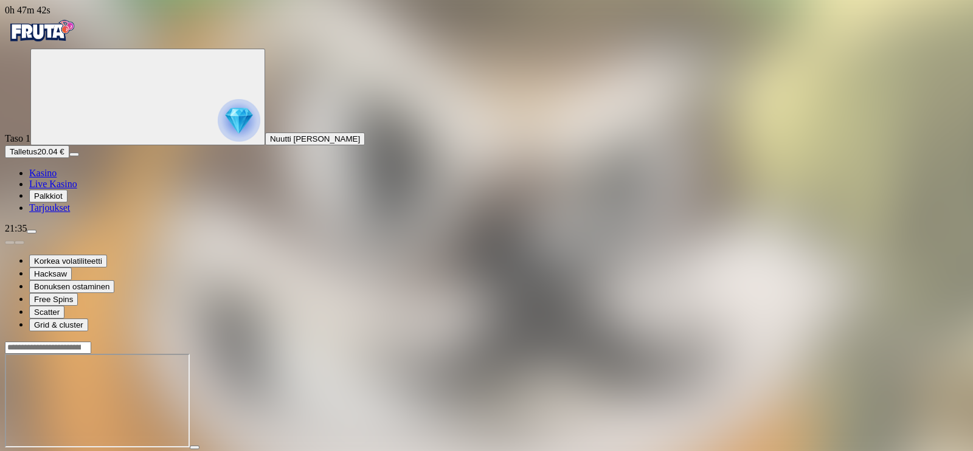
click at [10, 450] on span "close icon" at bounding box center [10, 458] width 0 height 0
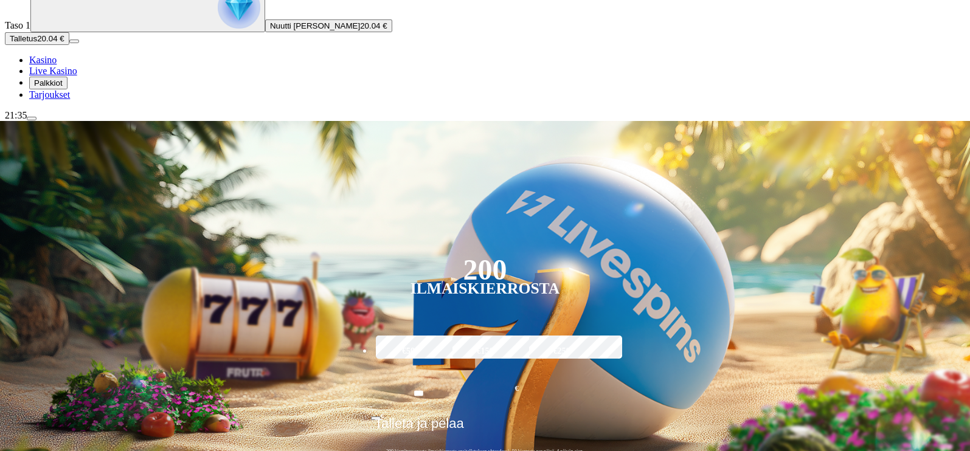
scroll to position [121, 0]
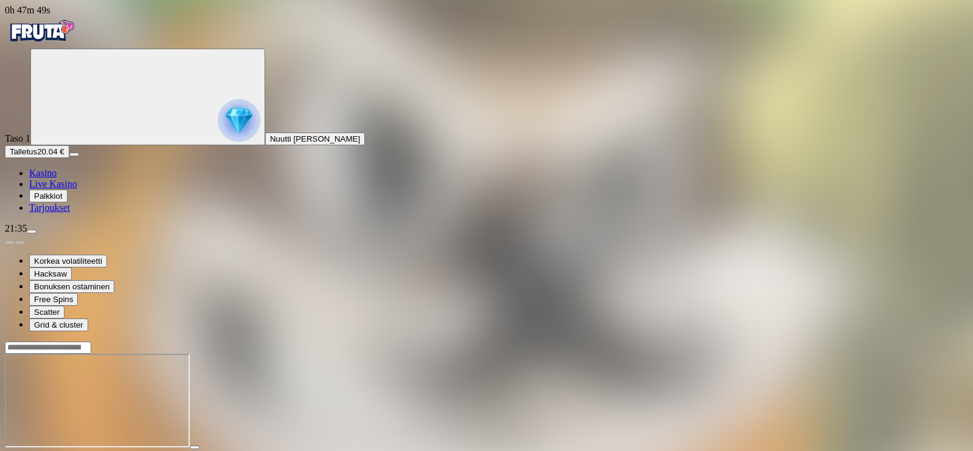
click at [67, 202] on button "Palkkiot" at bounding box center [48, 196] width 38 height 13
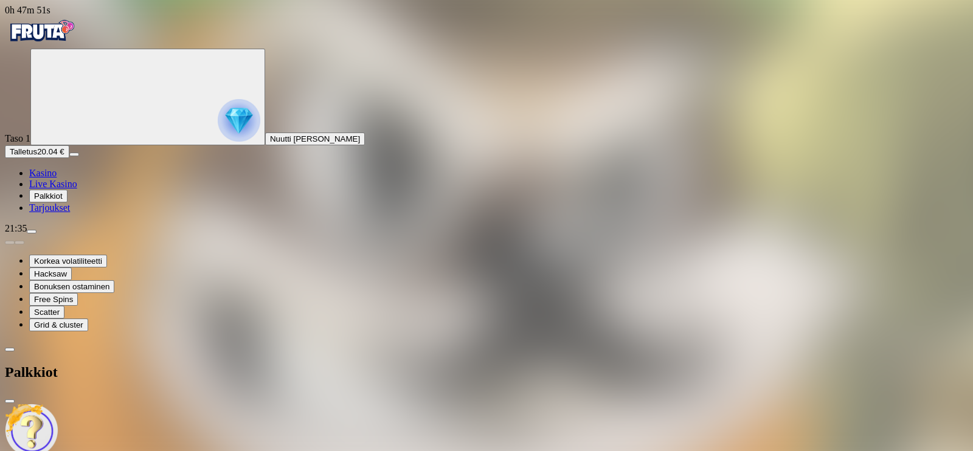
click at [70, 213] on span "Tarjoukset" at bounding box center [49, 207] width 41 height 10
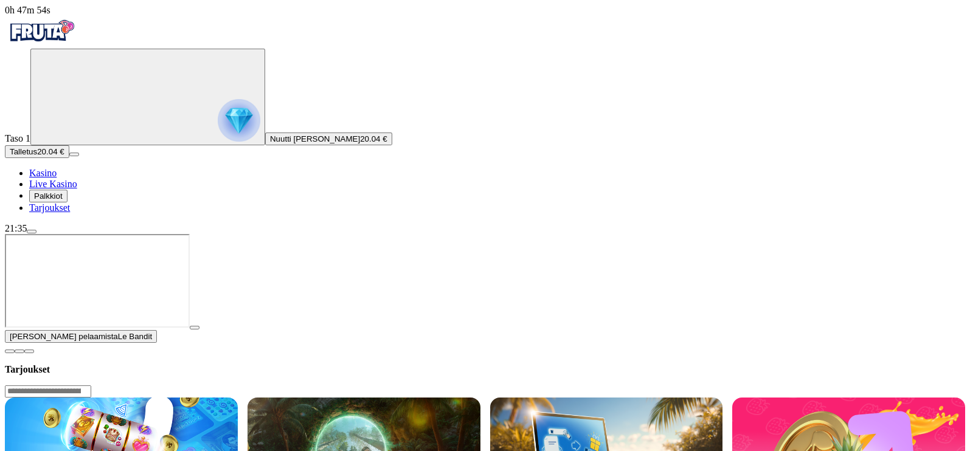
click at [10, 351] on span "close icon" at bounding box center [10, 351] width 0 height 0
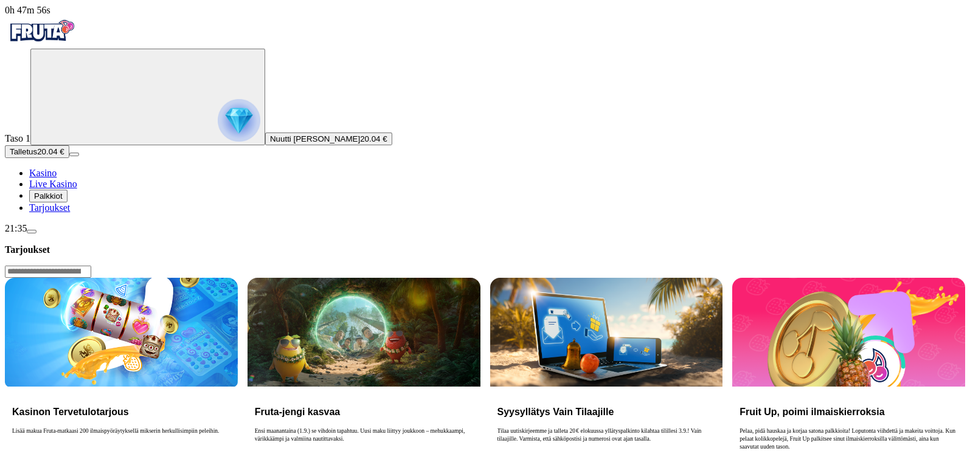
click at [829, 244] on header "Tarjoukset" at bounding box center [485, 261] width 960 height 34
click at [91, 266] on input "Search" at bounding box center [48, 272] width 86 height 12
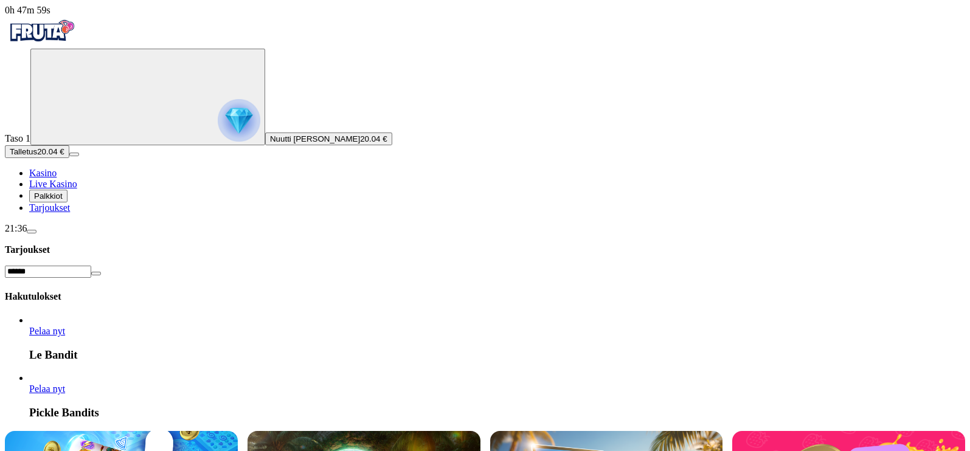
type input "******"
click at [65, 326] on link "Pelaa nyt" at bounding box center [47, 331] width 36 height 10
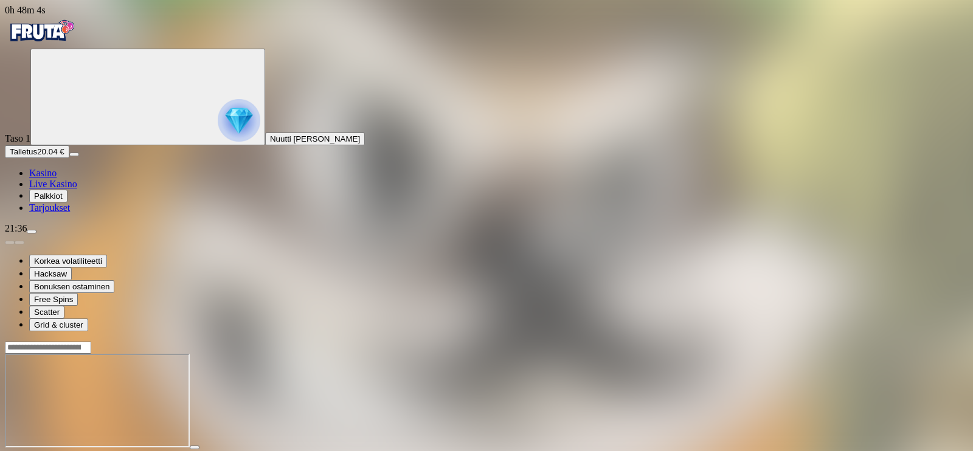
click at [68, 158] on circle "Primary" at bounding box center [126, 96] width 124 height 124
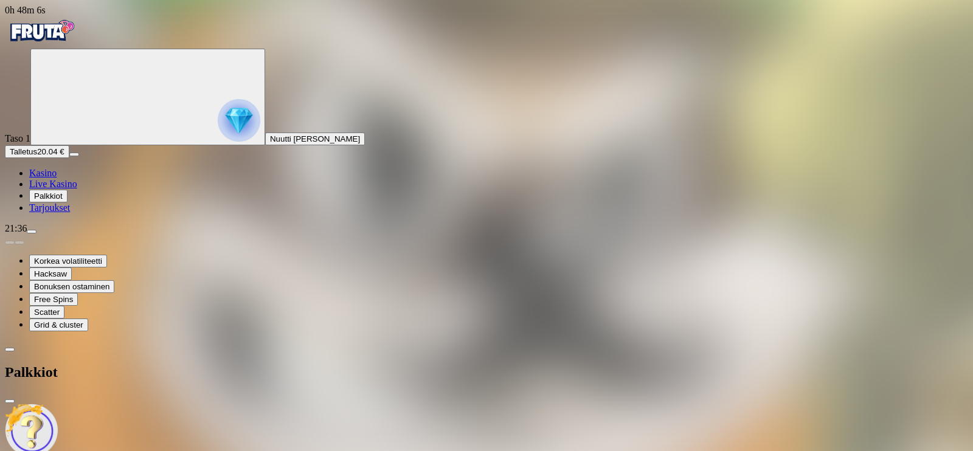
click at [57, 178] on link "Kasino" at bounding box center [42, 173] width 27 height 10
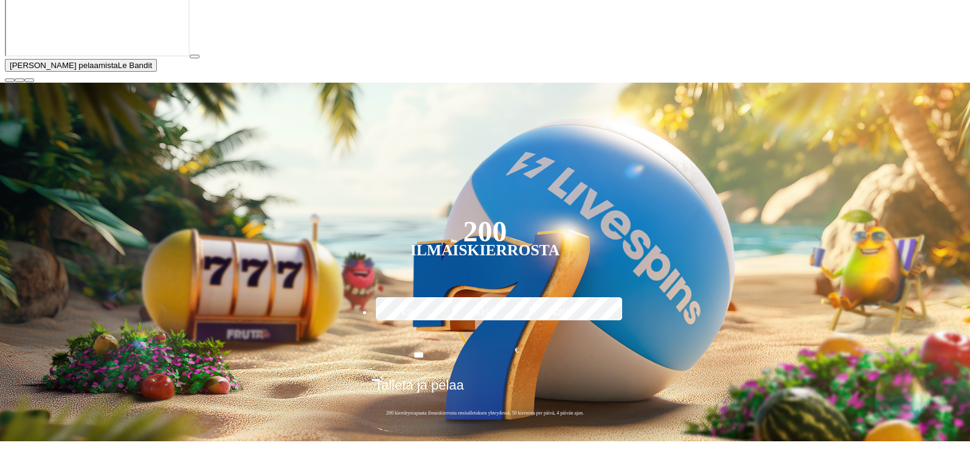
scroll to position [347, 0]
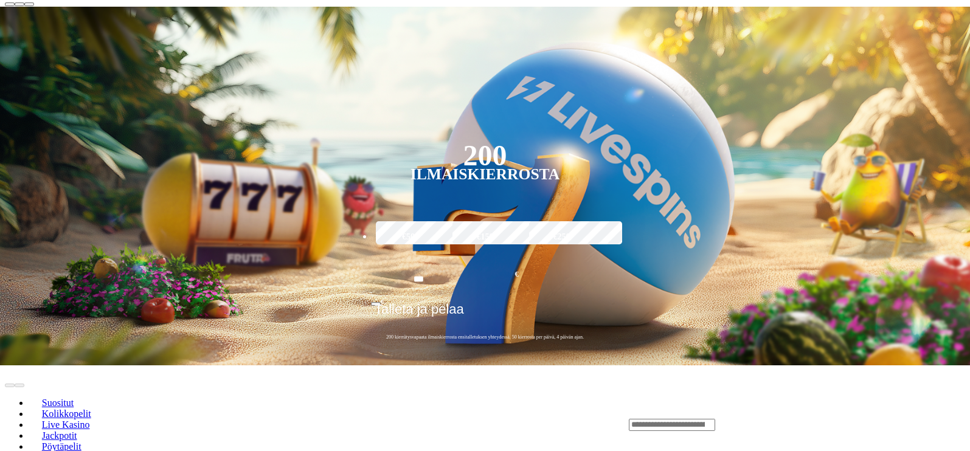
click at [10, 4] on span "close icon" at bounding box center [10, 4] width 0 height 0
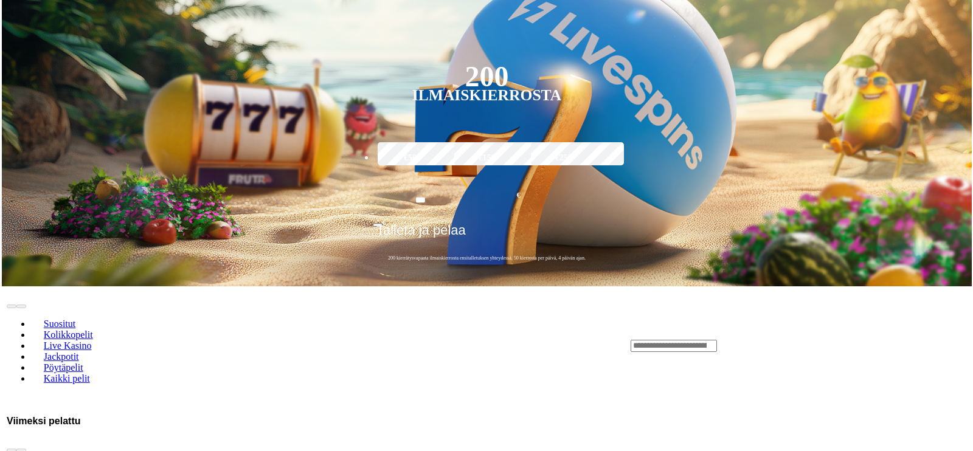
scroll to position [306, 0]
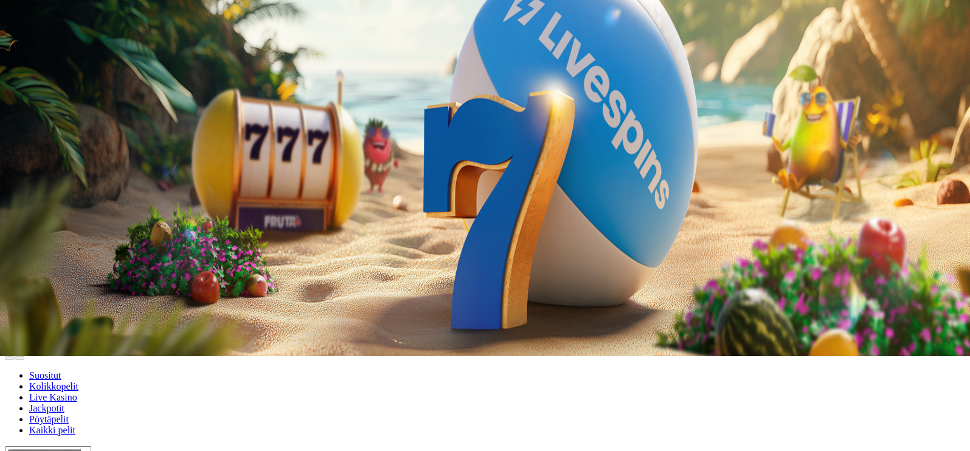
scroll to position [97, 0]
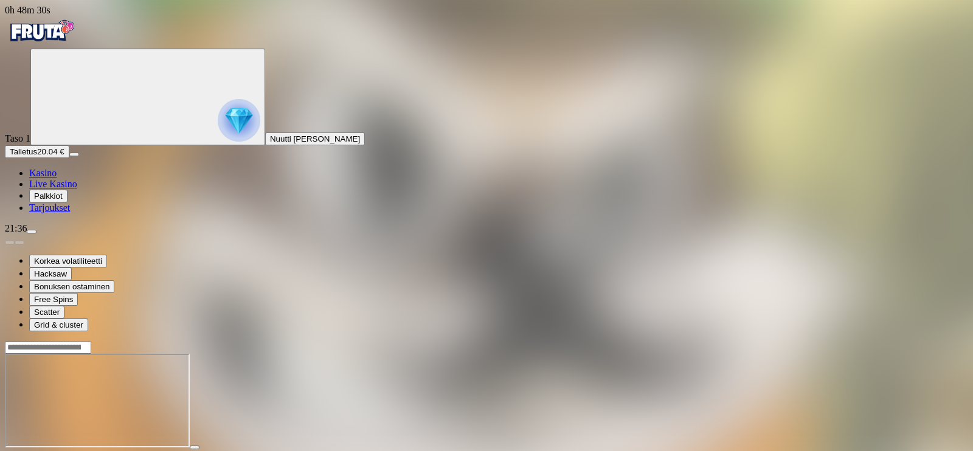
click at [34, 450] on button "button" at bounding box center [29, 459] width 10 height 4
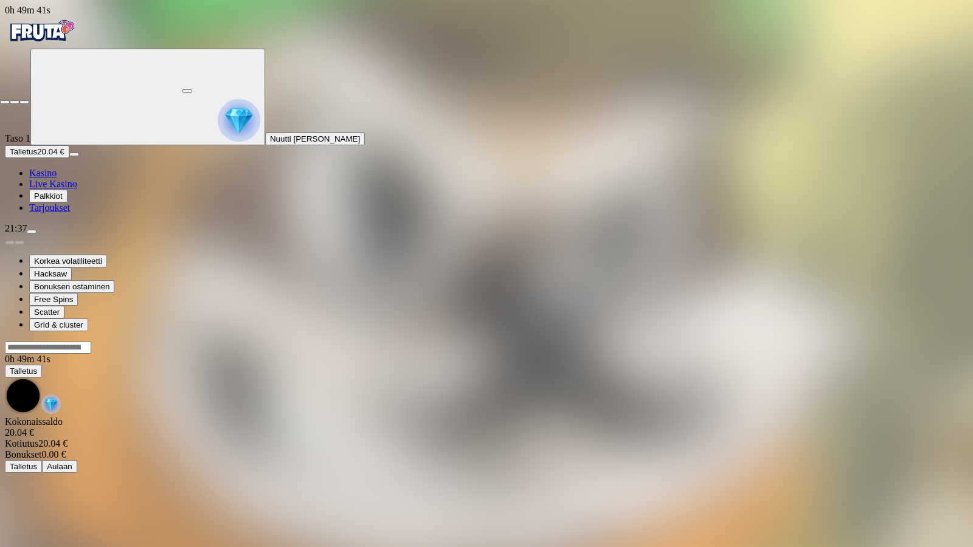
click at [5, 102] on span "close icon" at bounding box center [5, 102] width 0 height 0
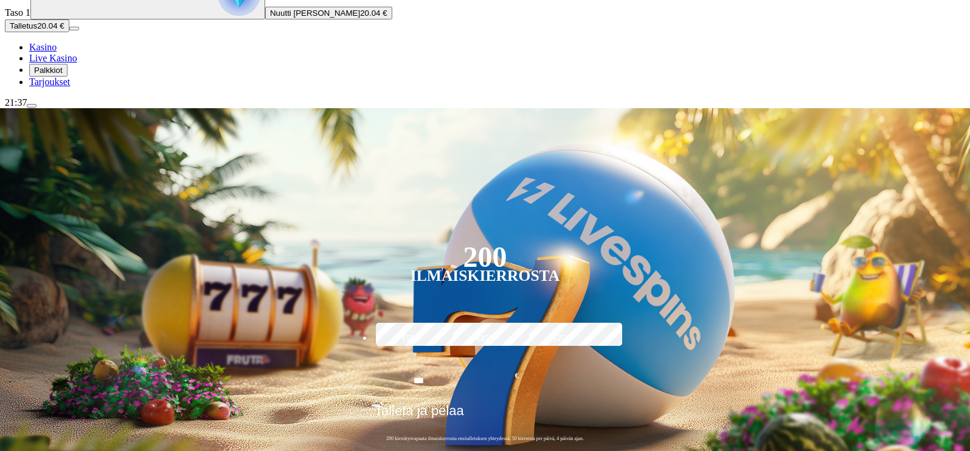
scroll to position [127, 0]
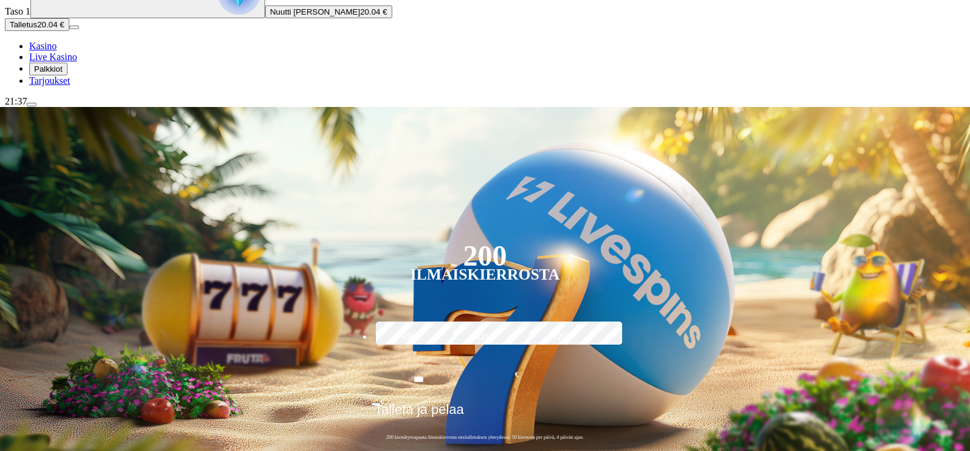
type input "******"
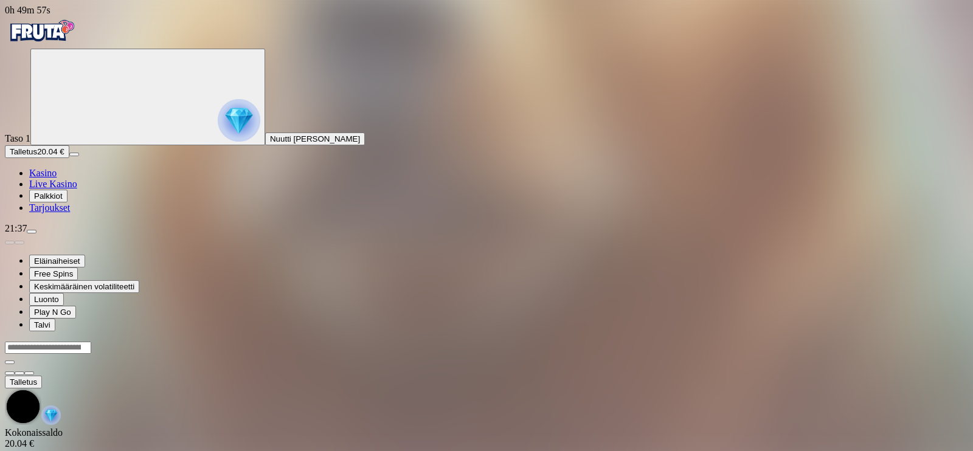
click at [900, 341] on div at bounding box center [486, 358] width 963 height 35
drag, startPoint x: 900, startPoint y: 303, endPoint x: 871, endPoint y: 303, distance: 28.6
click at [899, 341] on div at bounding box center [486, 358] width 963 height 35
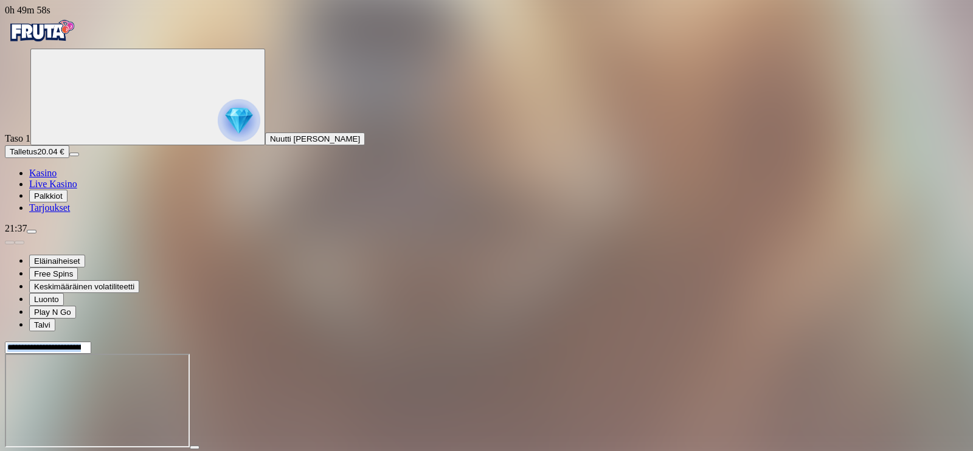
click at [892, 341] on div at bounding box center [486, 401] width 963 height 120
click at [29, 450] on span "fullscreen icon" at bounding box center [29, 458] width 0 height 0
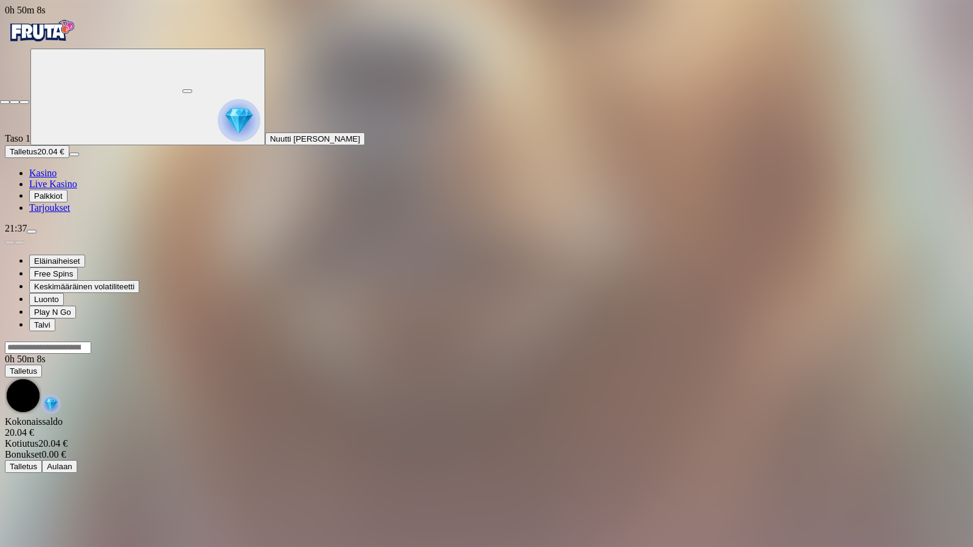
click at [19, 100] on button "button" at bounding box center [24, 102] width 10 height 4
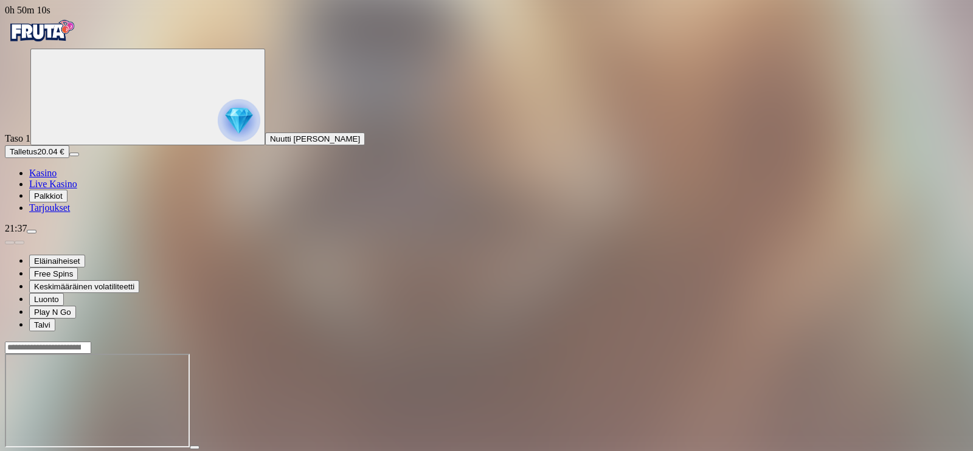
click at [29, 450] on span "fullscreen icon" at bounding box center [29, 458] width 0 height 0
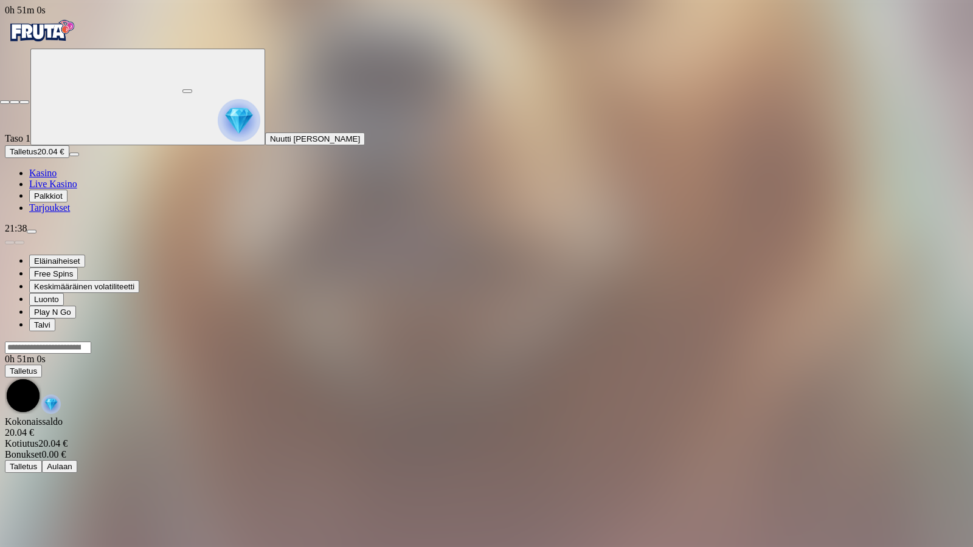
click at [5, 102] on span "close icon" at bounding box center [5, 102] width 0 height 0
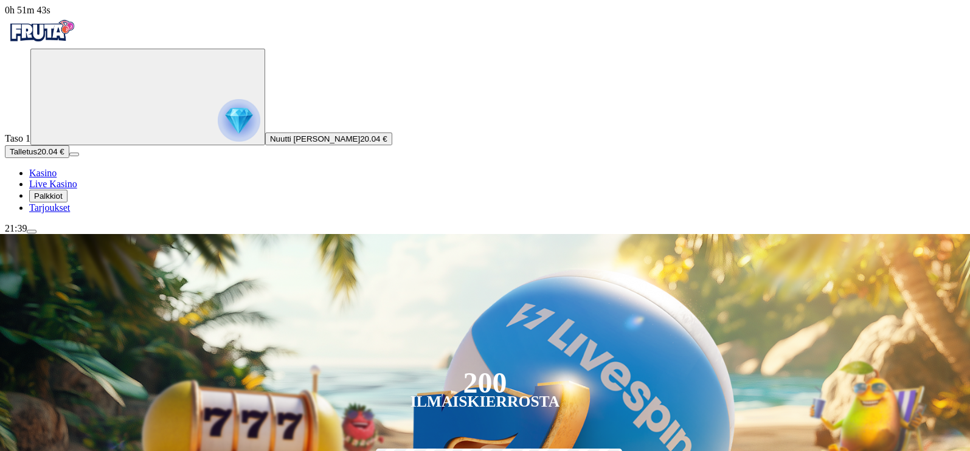
click at [63, 201] on span "Palkkiot" at bounding box center [48, 195] width 29 height 9
